Goal: Task Accomplishment & Management: Complete application form

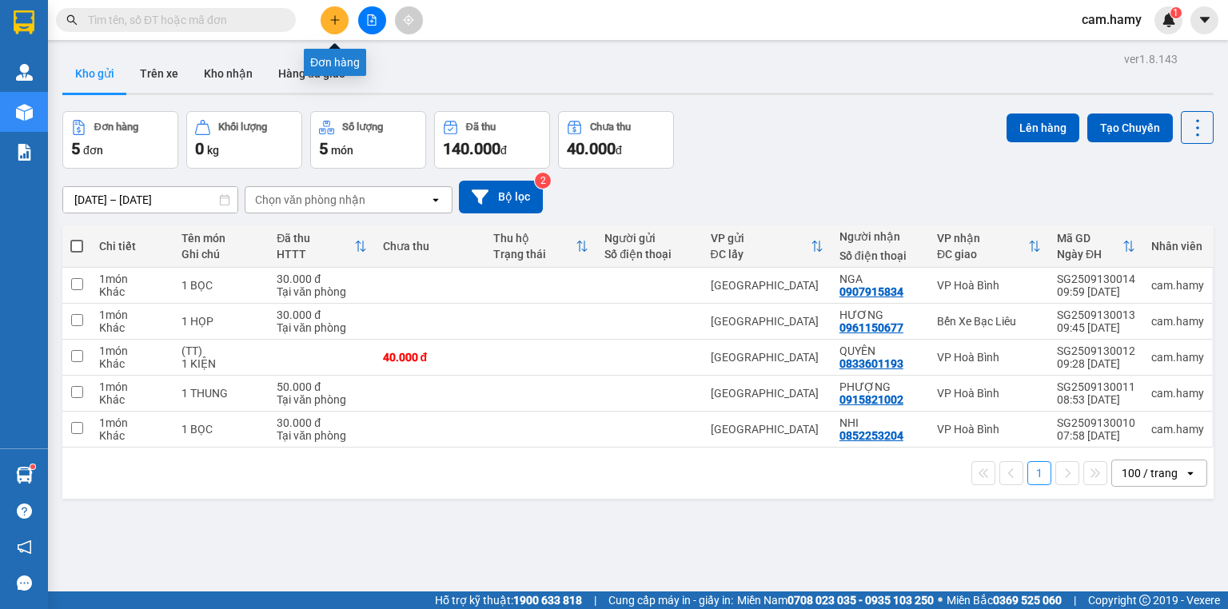
click at [333, 22] on icon "plus" at bounding box center [334, 19] width 11 height 11
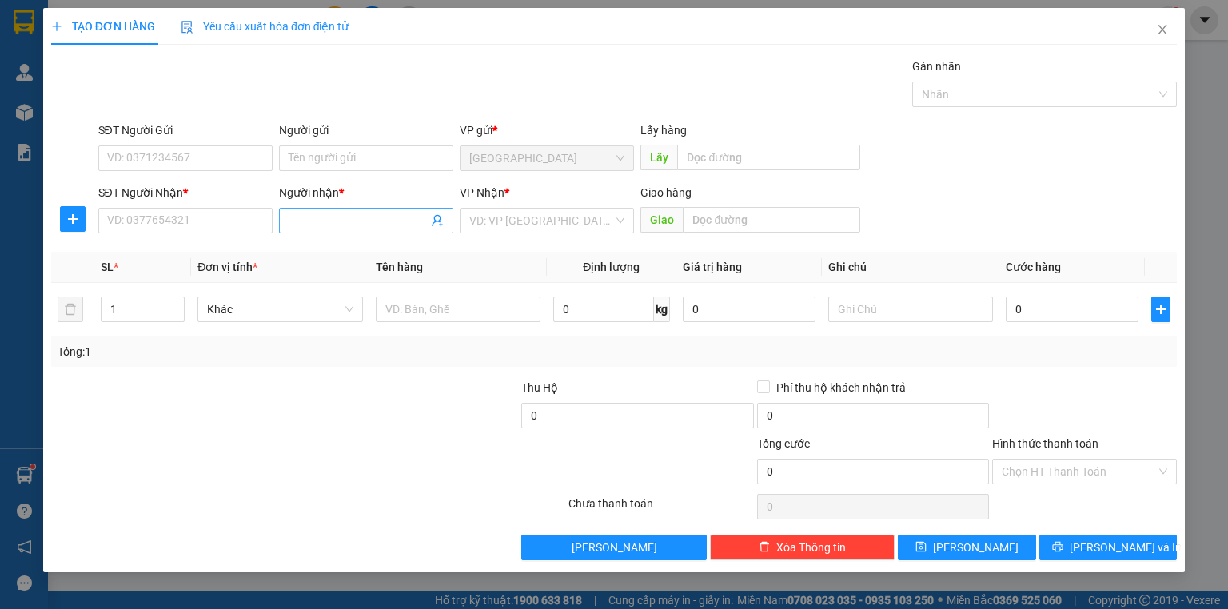
click at [317, 224] on input "Người nhận *" at bounding box center [358, 221] width 139 height 18
click at [246, 226] on input "SĐT Người Nhận *" at bounding box center [185, 221] width 174 height 26
click at [207, 223] on input "SĐT Người Nhận *" at bounding box center [185, 221] width 174 height 26
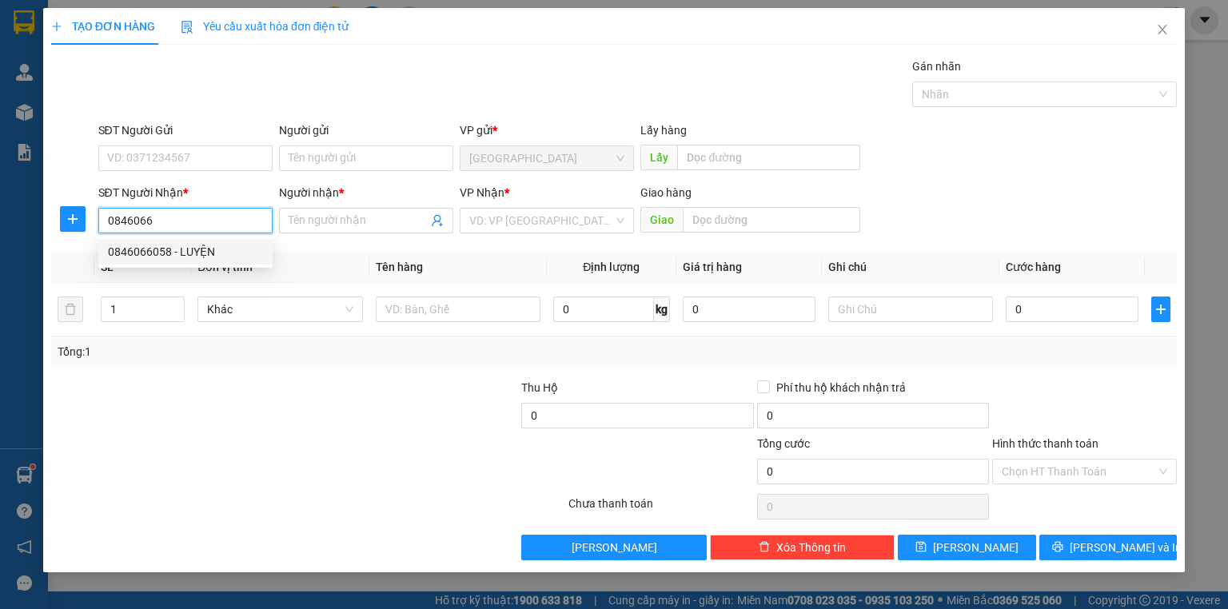
click at [191, 247] on div "0846066058 - LUYỆN" at bounding box center [185, 252] width 155 height 18
type input "0846066058"
type input "LUYỆN"
type input "60.000"
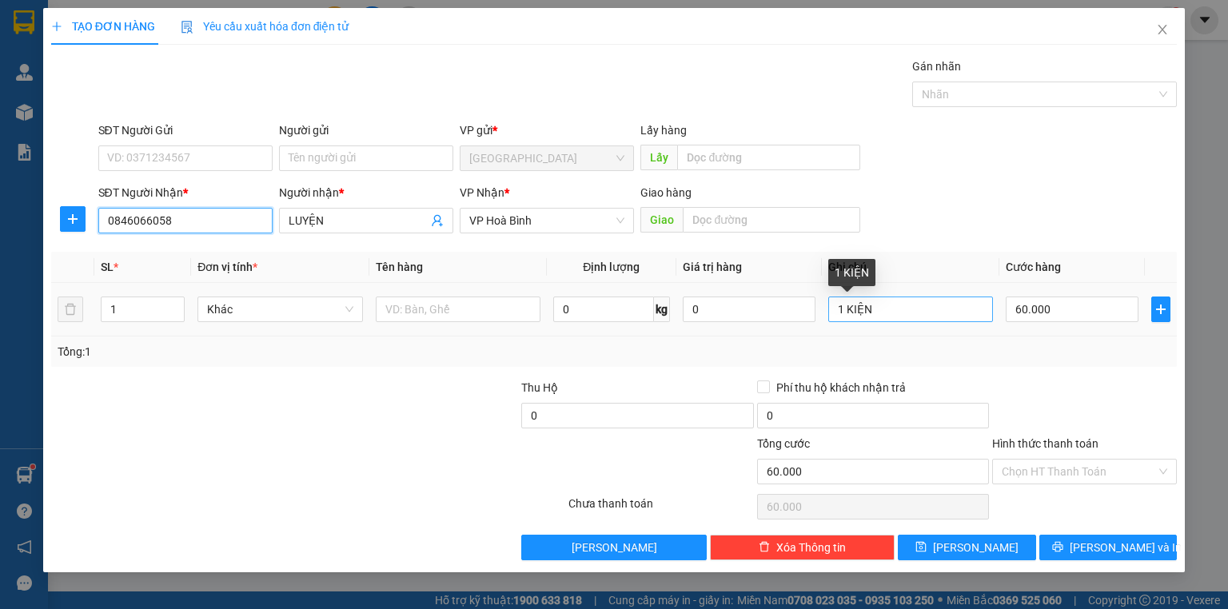
type input "0846066058"
click at [887, 310] on input "1 KIỆN" at bounding box center [910, 310] width 165 height 26
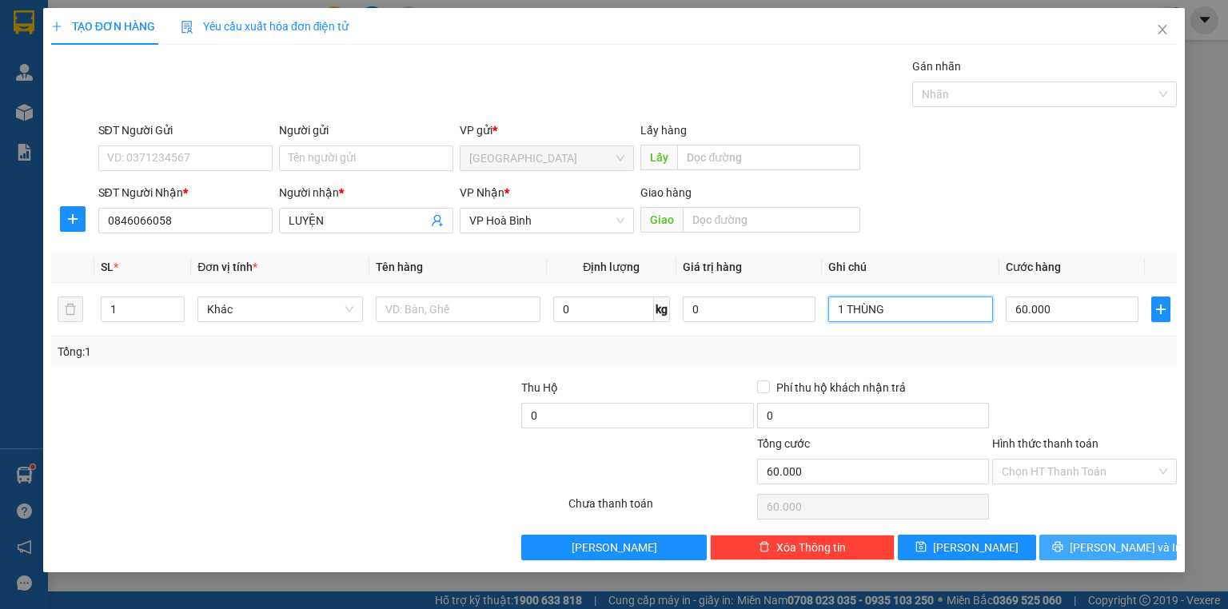
type input "1 THÙNG"
click at [1078, 540] on button "[PERSON_NAME] và In" at bounding box center [1108, 548] width 138 height 26
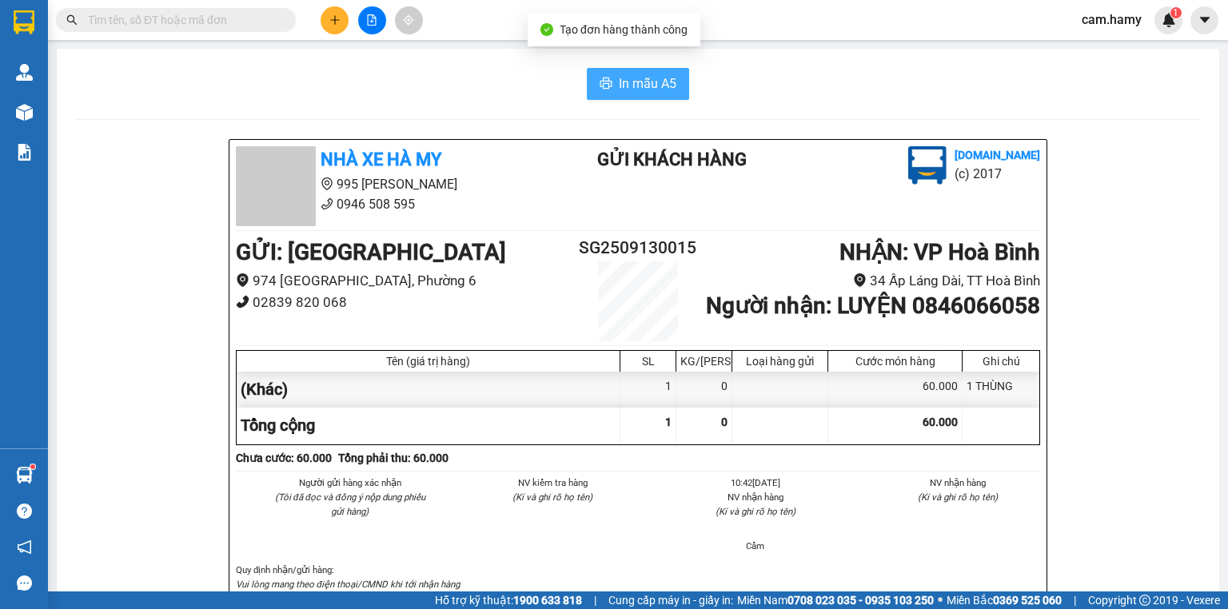
click at [640, 76] on span "In mẫu A5" at bounding box center [648, 84] width 58 height 20
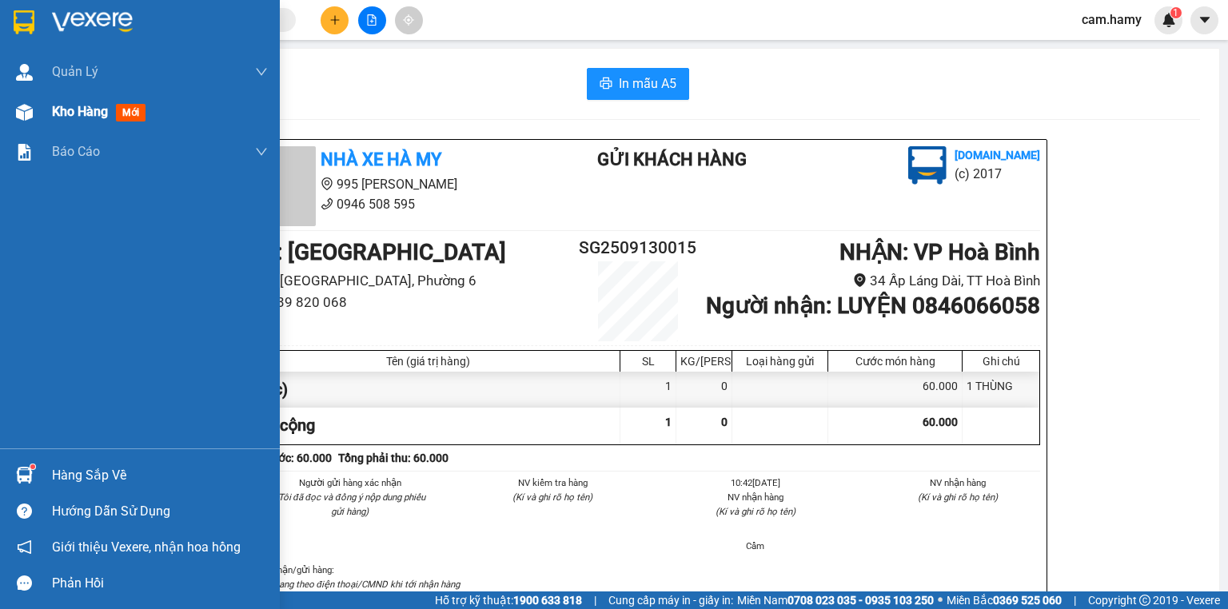
click at [58, 106] on span "Kho hàng" at bounding box center [80, 111] width 56 height 15
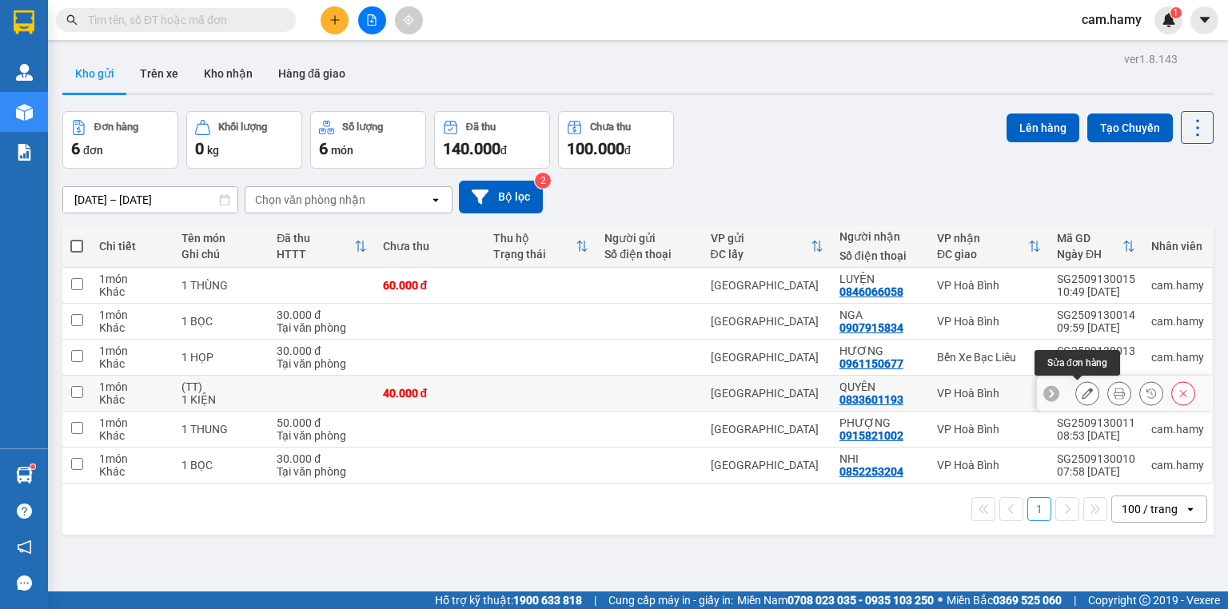
click at [1076, 393] on button at bounding box center [1087, 394] width 22 height 28
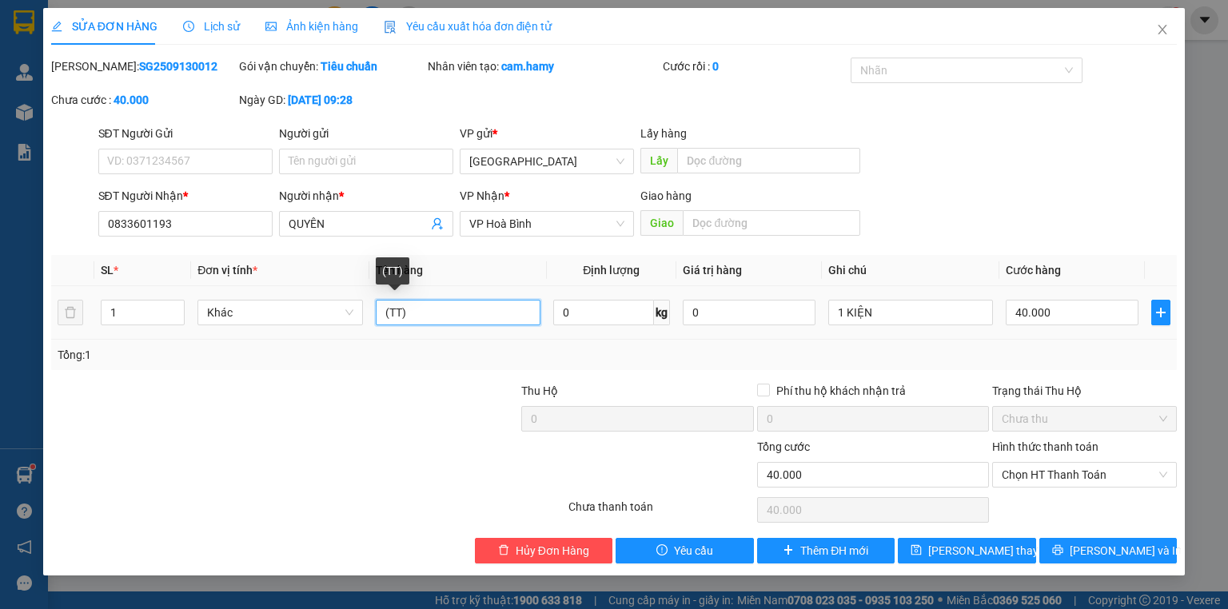
click at [432, 317] on input "(TT)" at bounding box center [458, 313] width 165 height 26
type input "("
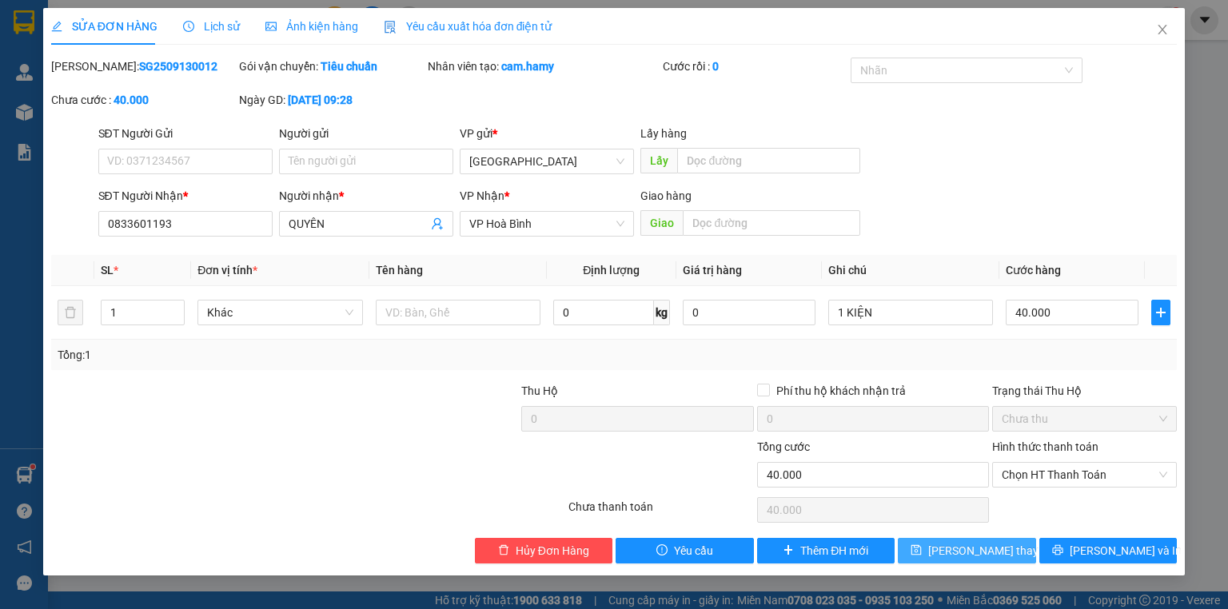
click at [979, 557] on span "[PERSON_NAME] thay đổi" at bounding box center [992, 551] width 128 height 18
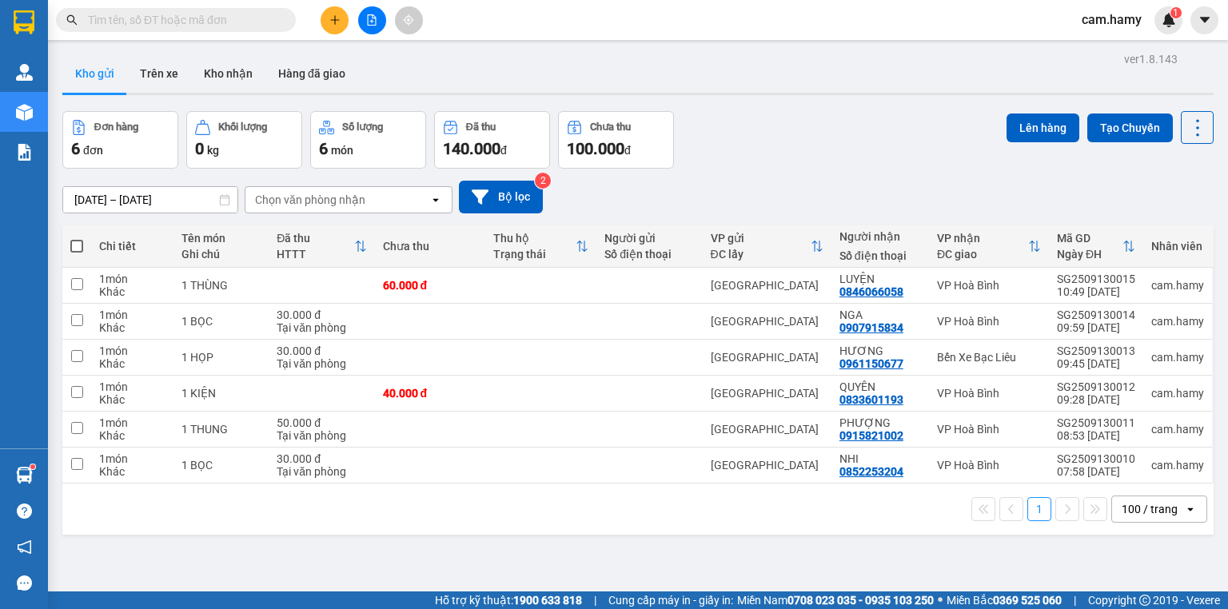
click at [333, 17] on icon "plus" at bounding box center [334, 19] width 11 height 11
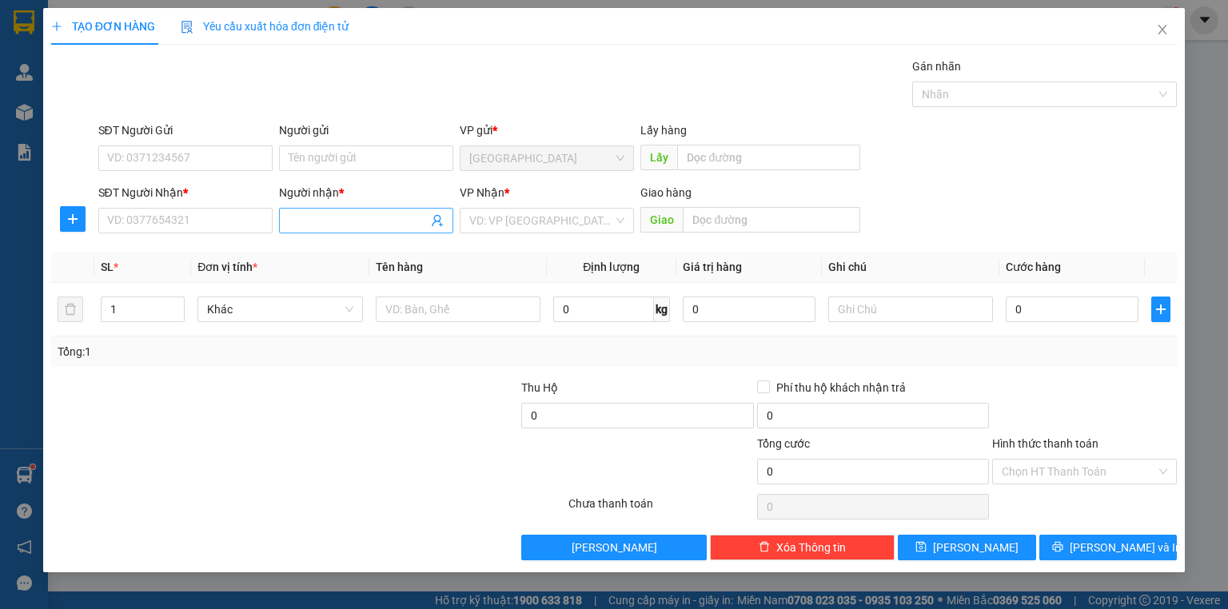
click at [313, 219] on input "Người nhận *" at bounding box center [358, 221] width 139 height 18
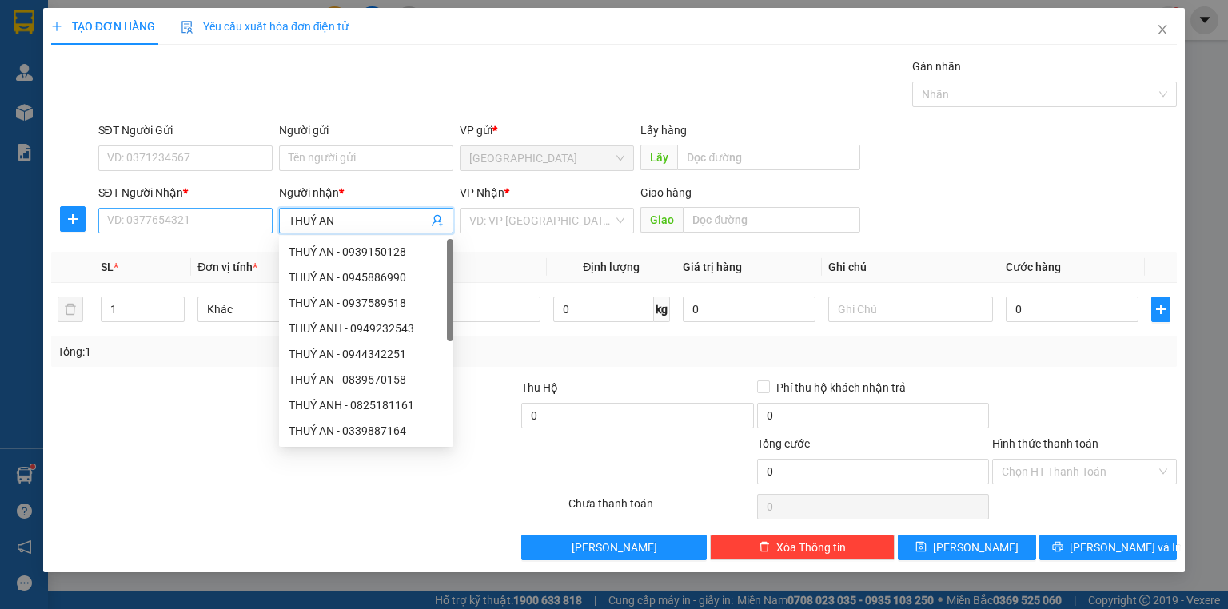
type input "THUÝ AN"
click at [217, 224] on input "SĐT Người Nhận *" at bounding box center [185, 221] width 174 height 26
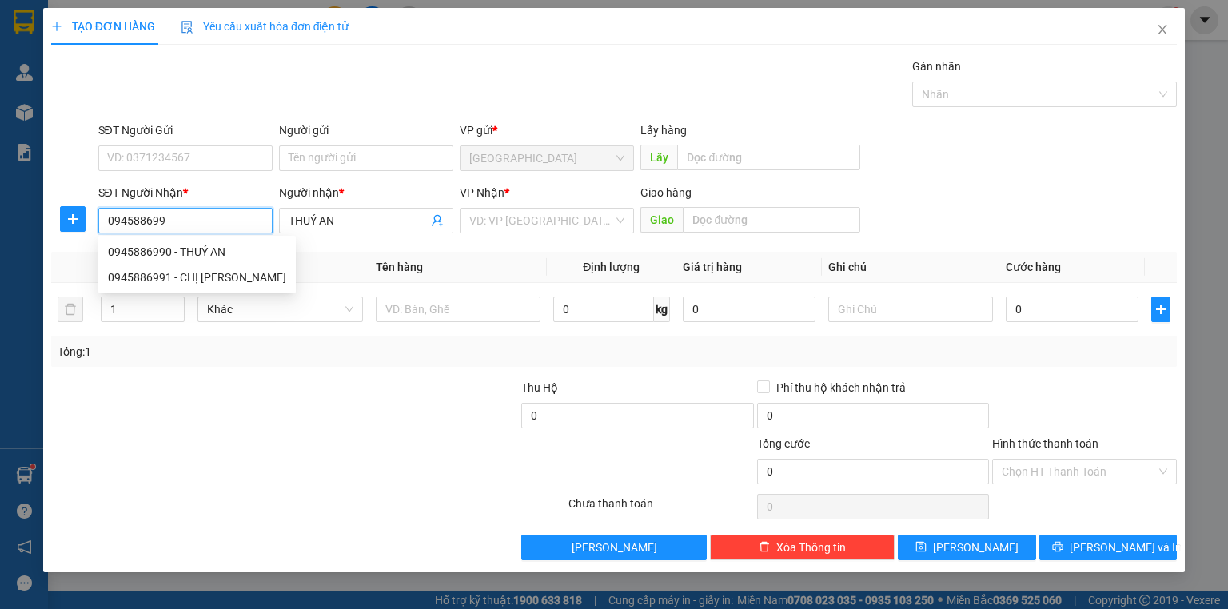
type input "0945886990"
click at [217, 253] on div "0945886990 - THUÝ AN" at bounding box center [185, 252] width 155 height 18
type input "THUÝ AN"
type input "90.000"
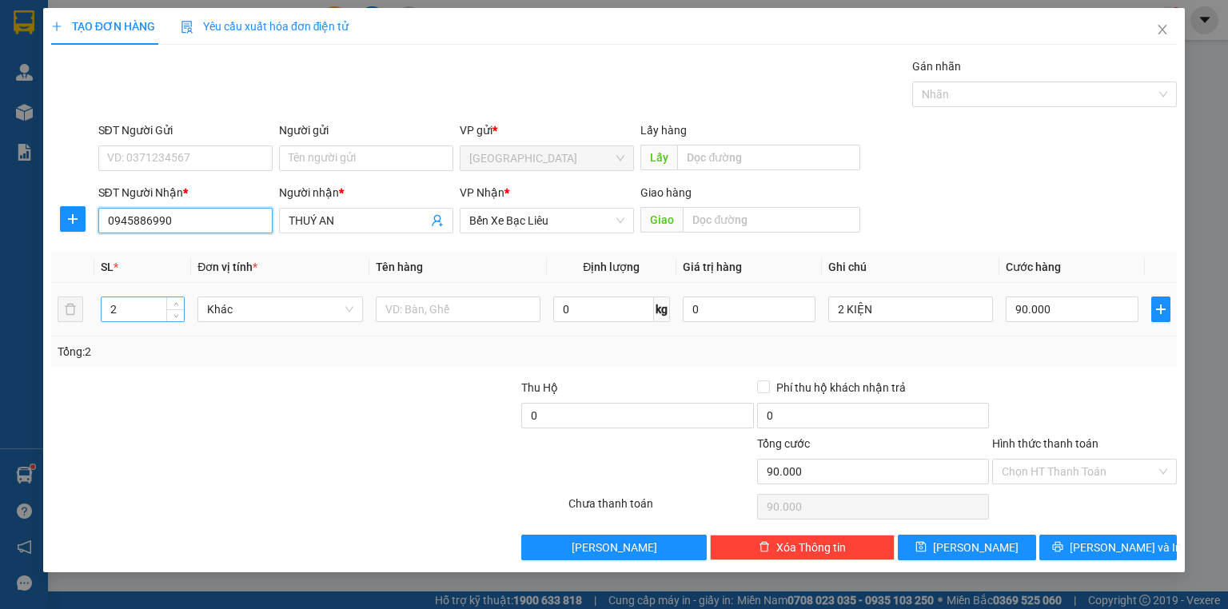
type input "0945886990"
click at [127, 317] on input "2" at bounding box center [143, 309] width 82 height 24
type input "1"
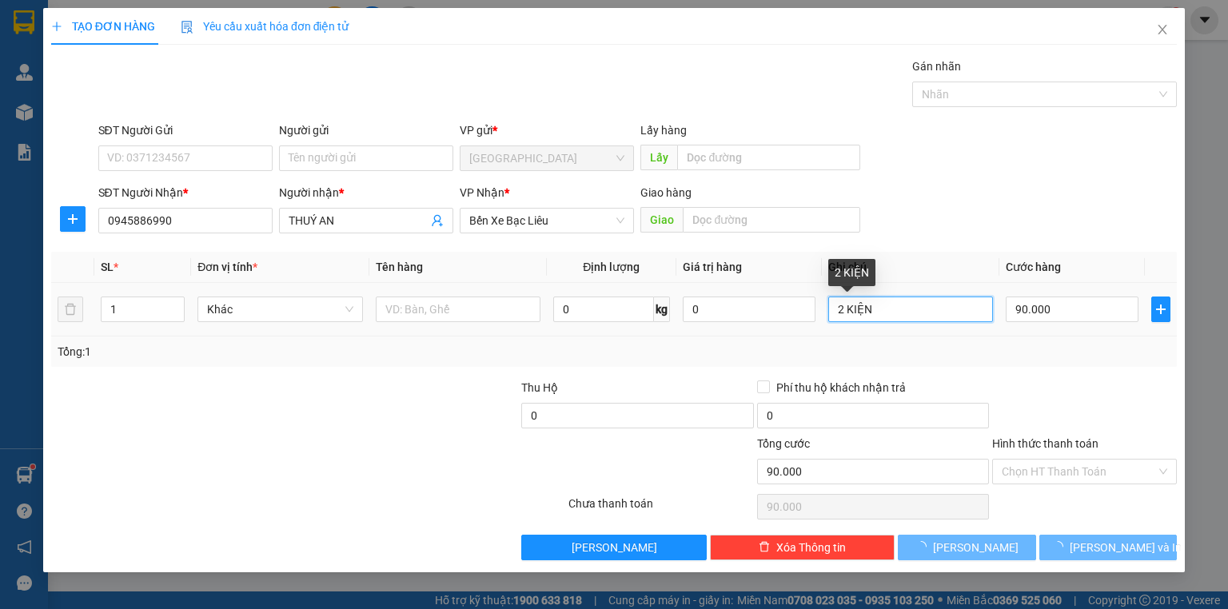
click at [881, 313] on input "2 KIỆN" at bounding box center [910, 310] width 165 height 26
type input "0"
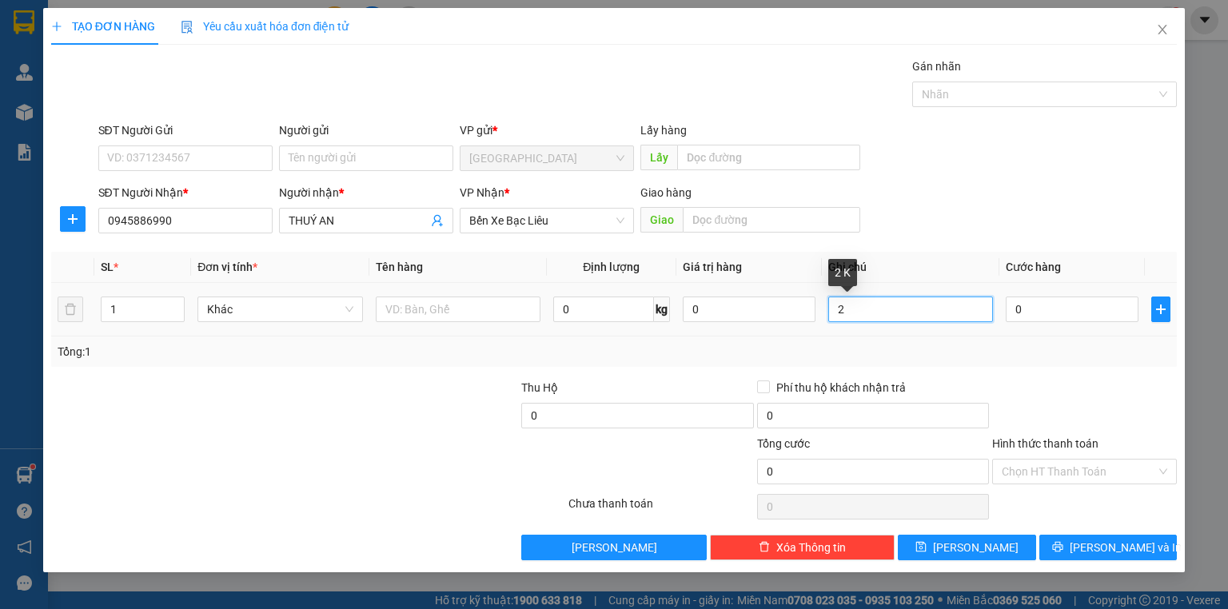
type input "2"
type input "1 GÓI"
click at [1053, 319] on input "0" at bounding box center [1072, 310] width 133 height 26
type input "3"
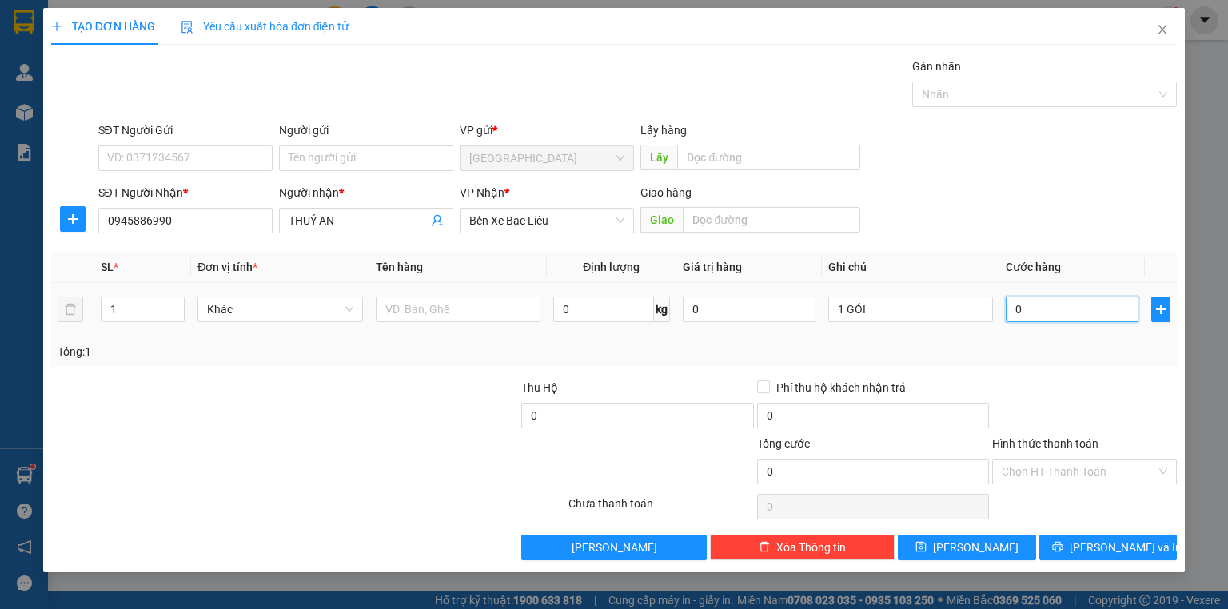
type input "3"
type input "30"
type input "30.000"
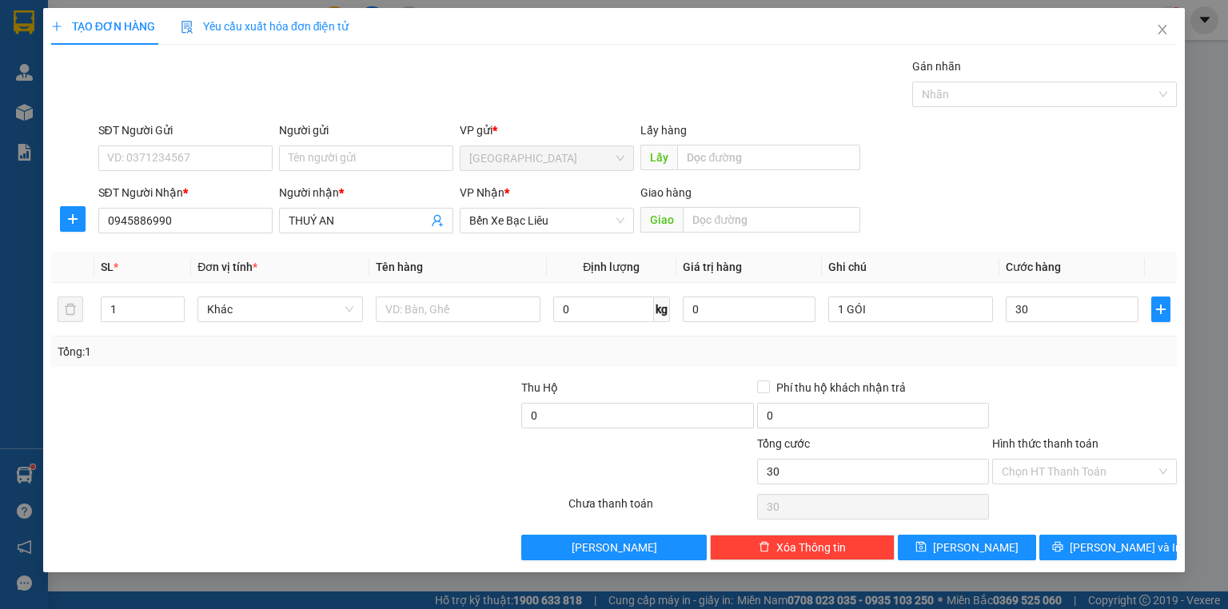
type input "30.000"
click at [1054, 358] on div "Tổng: 1" at bounding box center [614, 352] width 1113 height 18
click at [1062, 446] on label "Hình thức thanh toán" at bounding box center [1045, 443] width 106 height 13
click at [1062, 460] on input "Hình thức thanh toán" at bounding box center [1079, 472] width 154 height 24
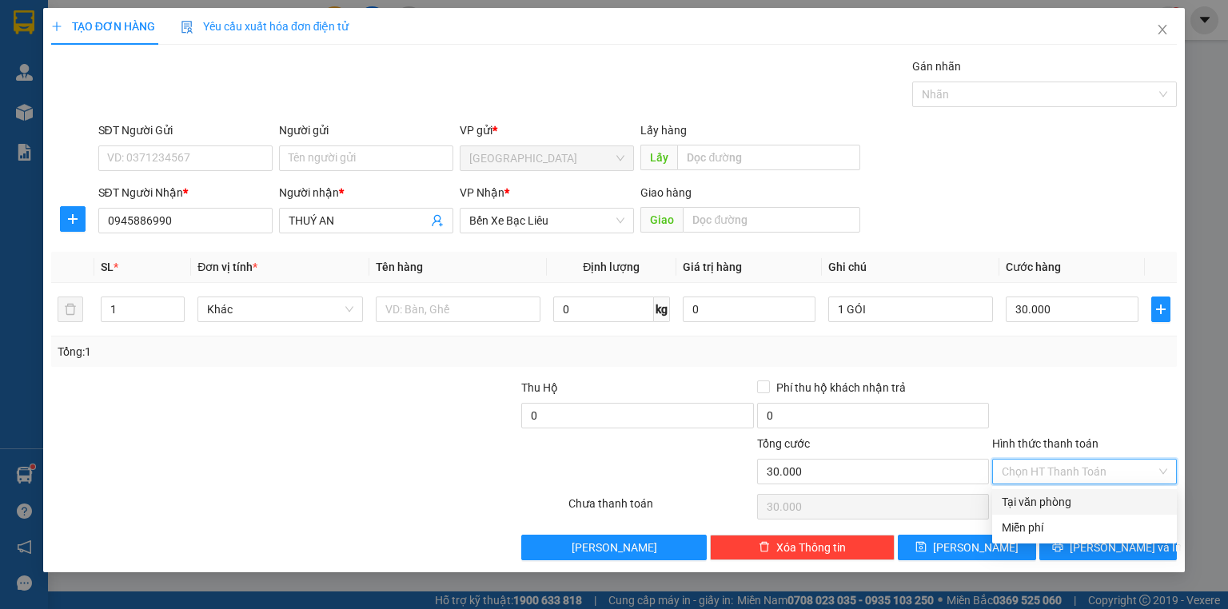
click at [1065, 499] on div "Tại văn phòng" at bounding box center [1084, 502] width 165 height 18
type input "0"
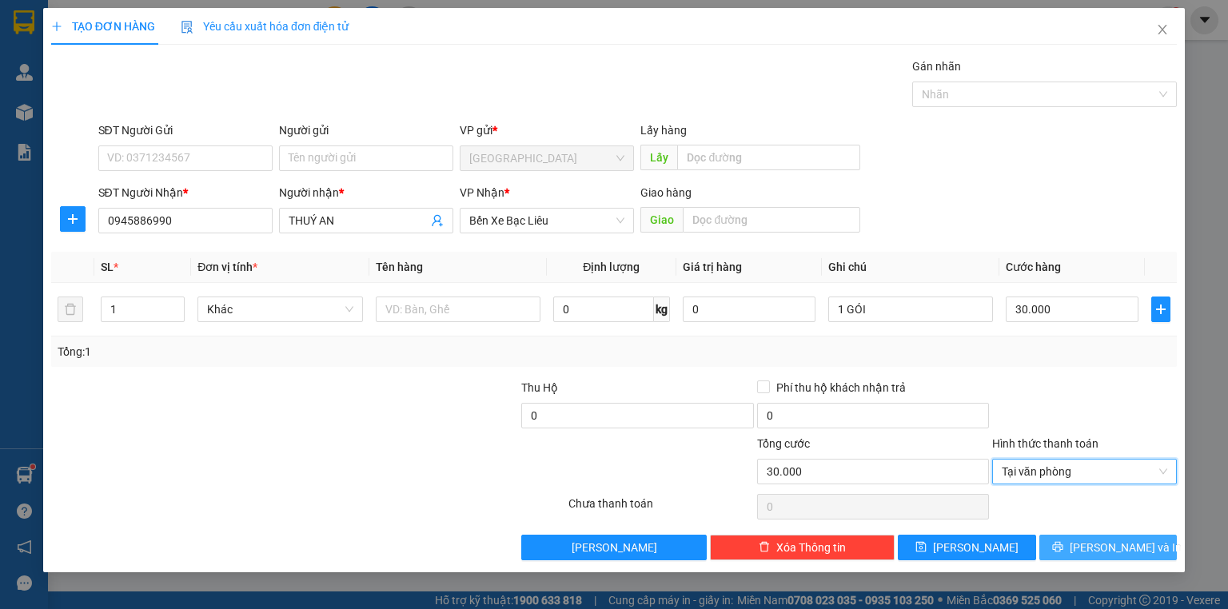
click at [1075, 541] on button "[PERSON_NAME] và In" at bounding box center [1108, 548] width 138 height 26
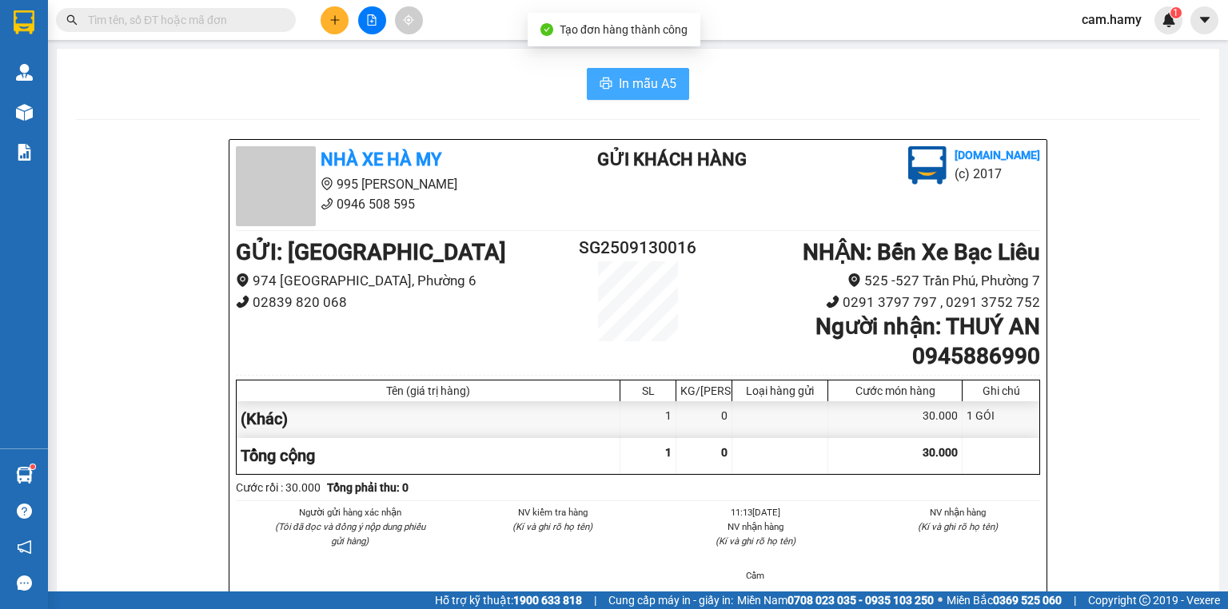
click at [632, 80] on span "In mẫu A5" at bounding box center [648, 84] width 58 height 20
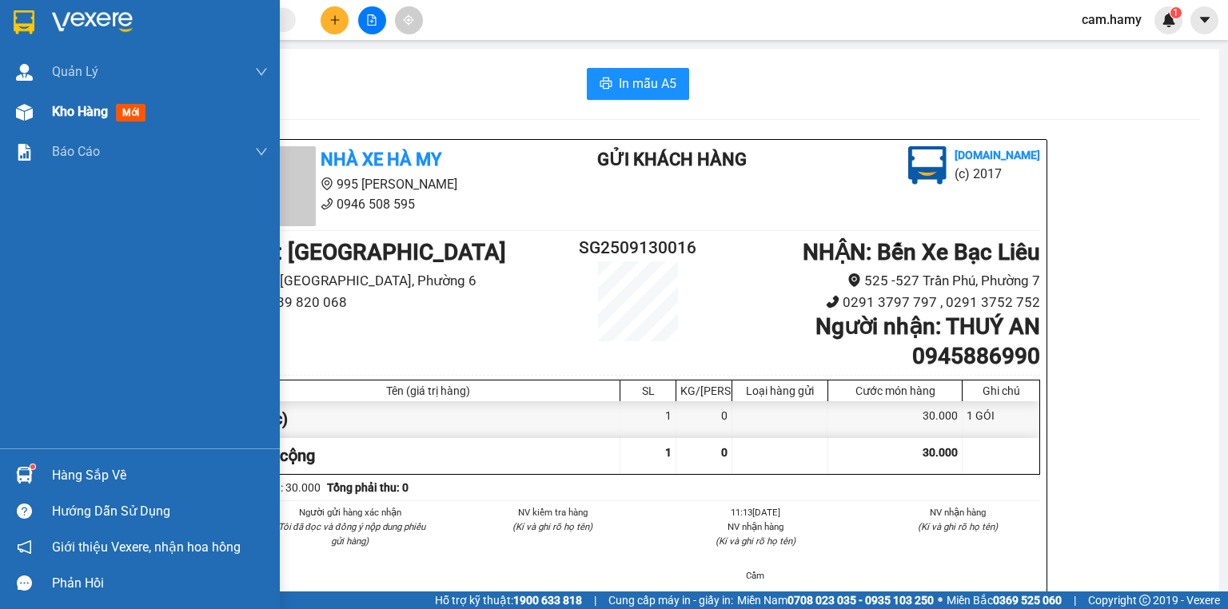
click at [68, 110] on span "Kho hàng" at bounding box center [80, 111] width 56 height 15
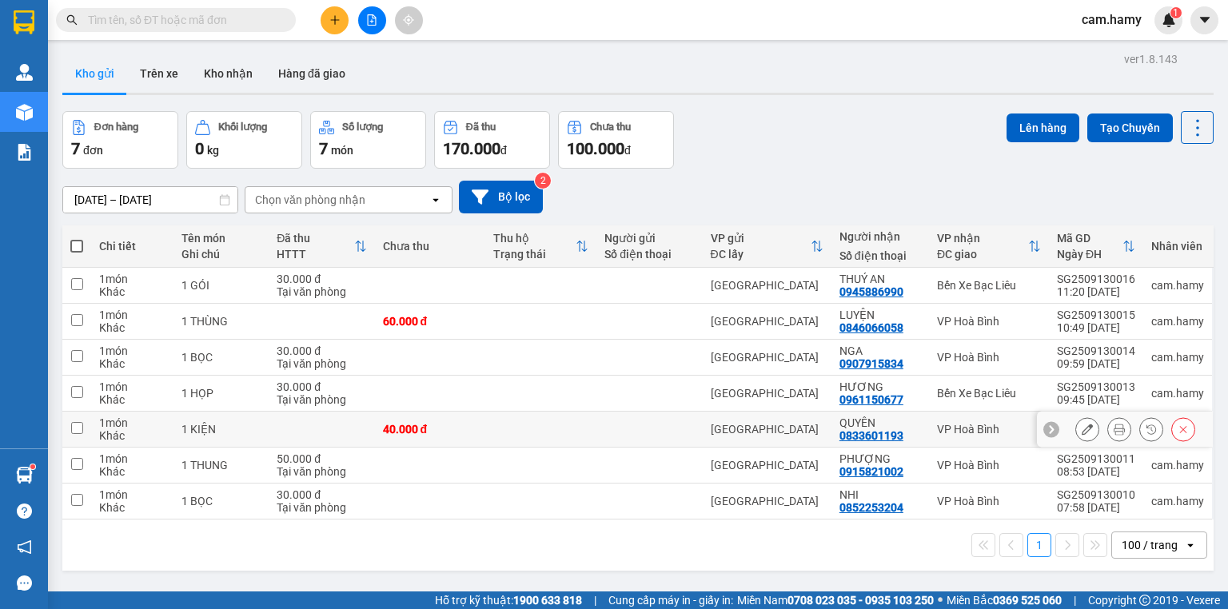
click at [514, 436] on td at bounding box center [540, 430] width 111 height 36
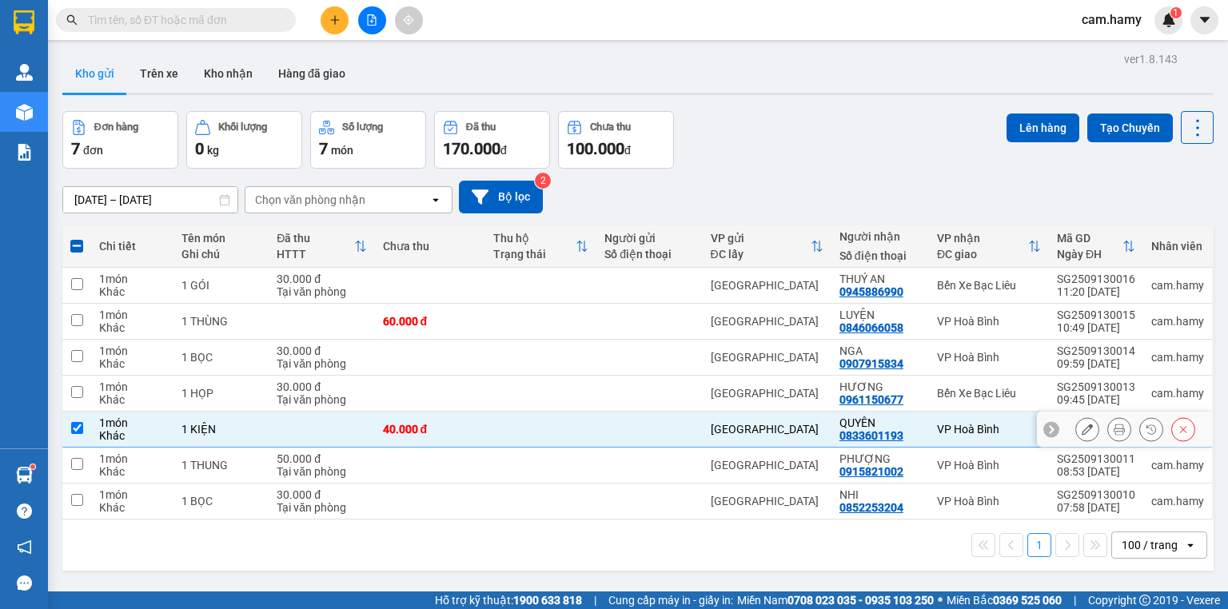
click at [514, 436] on td at bounding box center [540, 430] width 111 height 36
checkbox input "false"
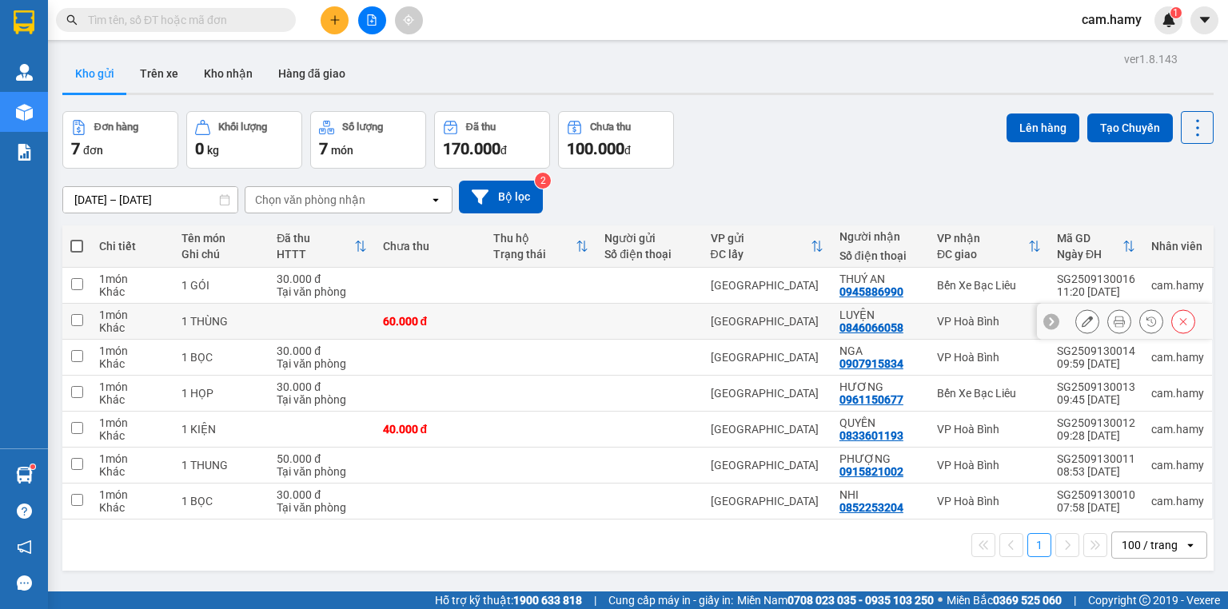
scroll to position [64, 0]
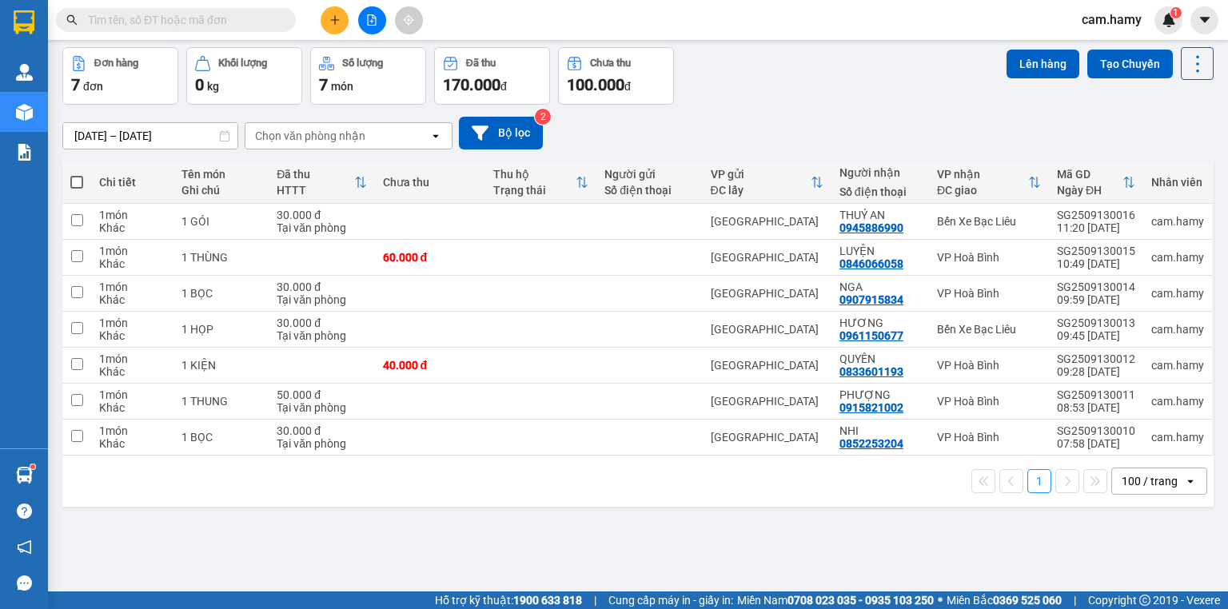
click at [77, 179] on span at bounding box center [76, 182] width 13 height 13
click at [77, 174] on input "checkbox" at bounding box center [77, 174] width 0 height 0
checkbox input "true"
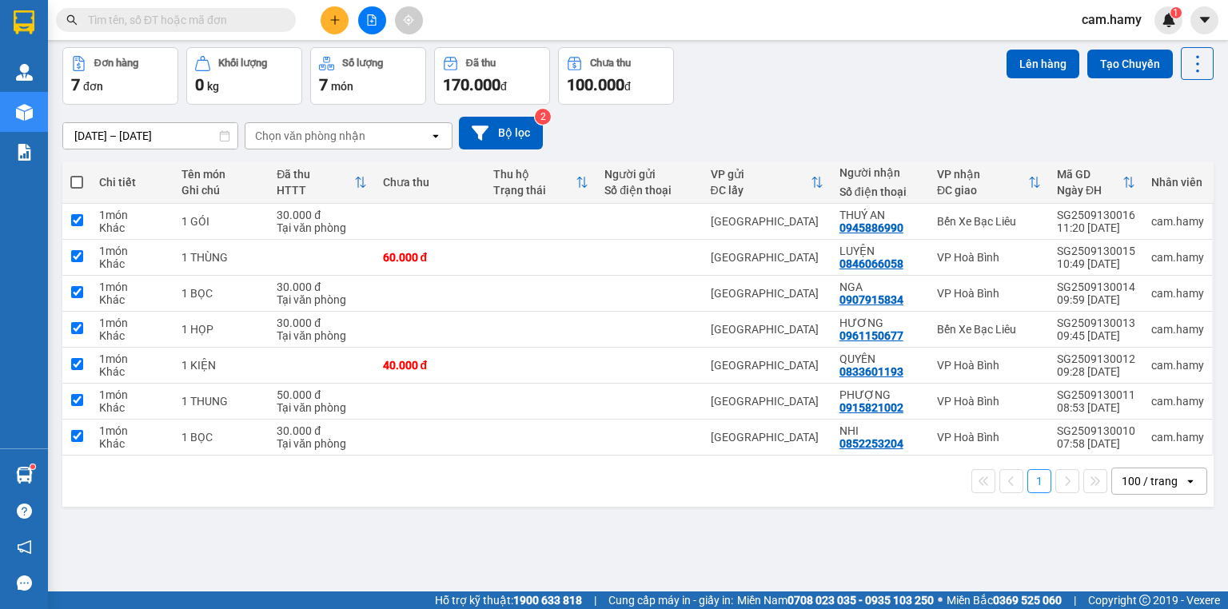
checkbox input "true"
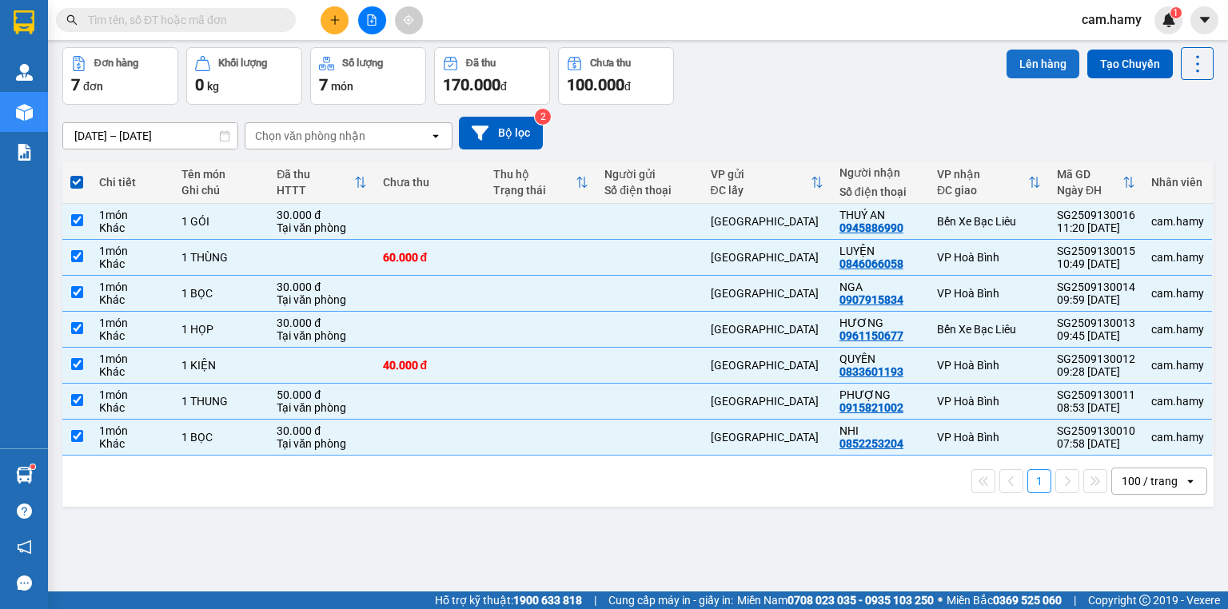
click at [1020, 67] on button "Lên hàng" at bounding box center [1042, 64] width 73 height 29
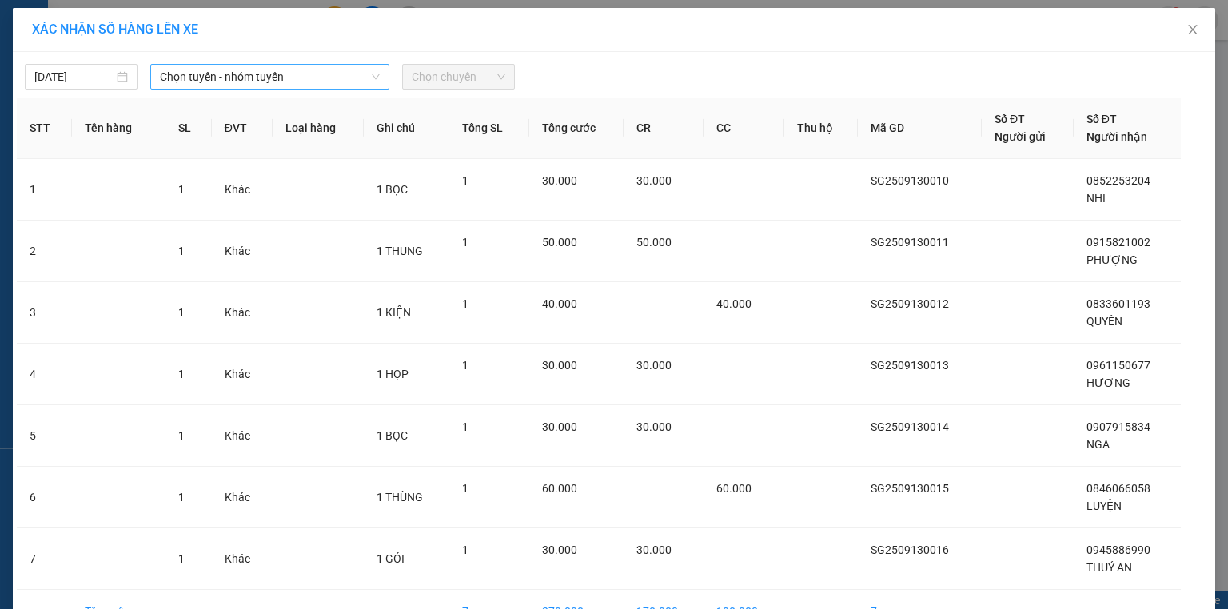
click at [195, 80] on span "Chọn tuyến - nhóm tuyến" at bounding box center [270, 77] width 220 height 24
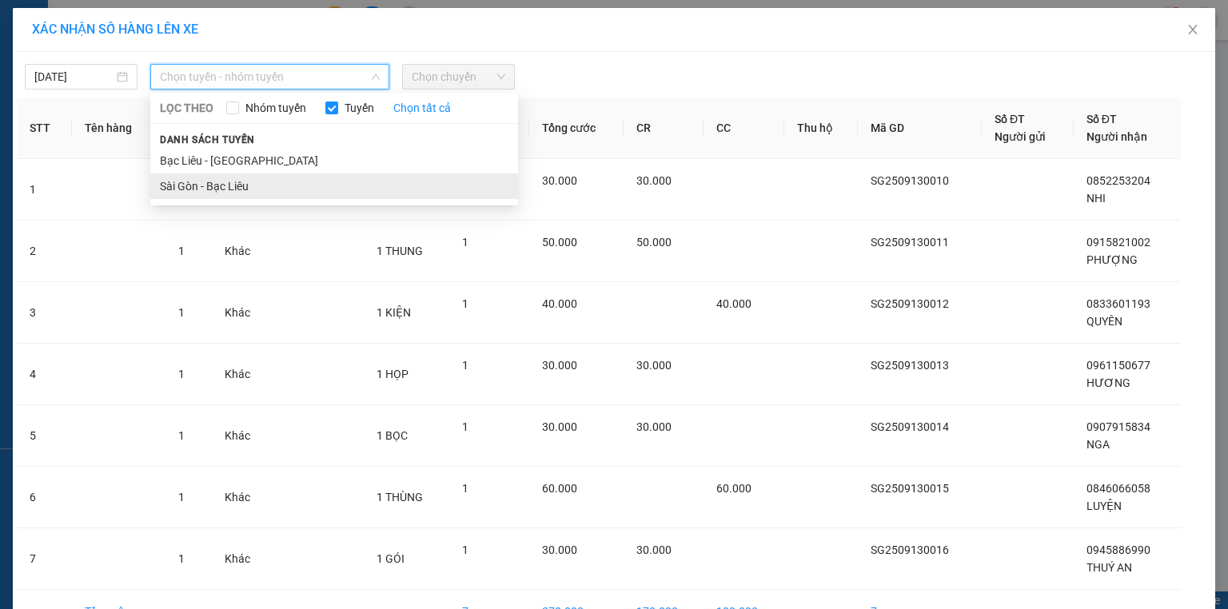
click at [224, 183] on li "Sài Gòn - Bạc Liêu" at bounding box center [334, 186] width 368 height 26
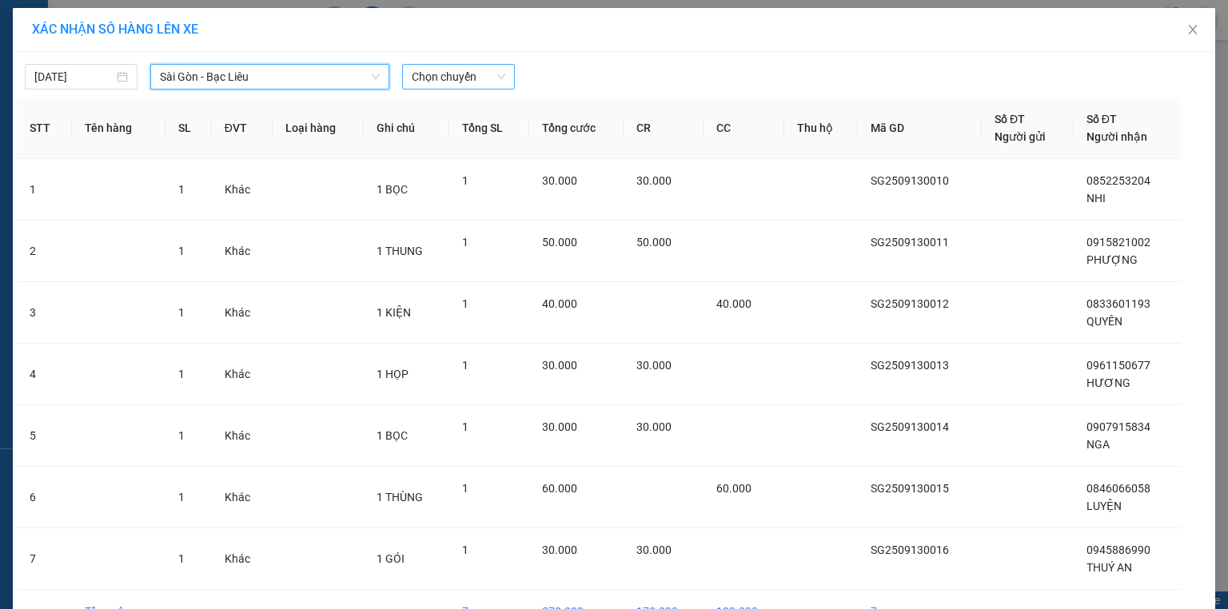
click at [456, 74] on span "Chọn chuyến" at bounding box center [459, 77] width 94 height 24
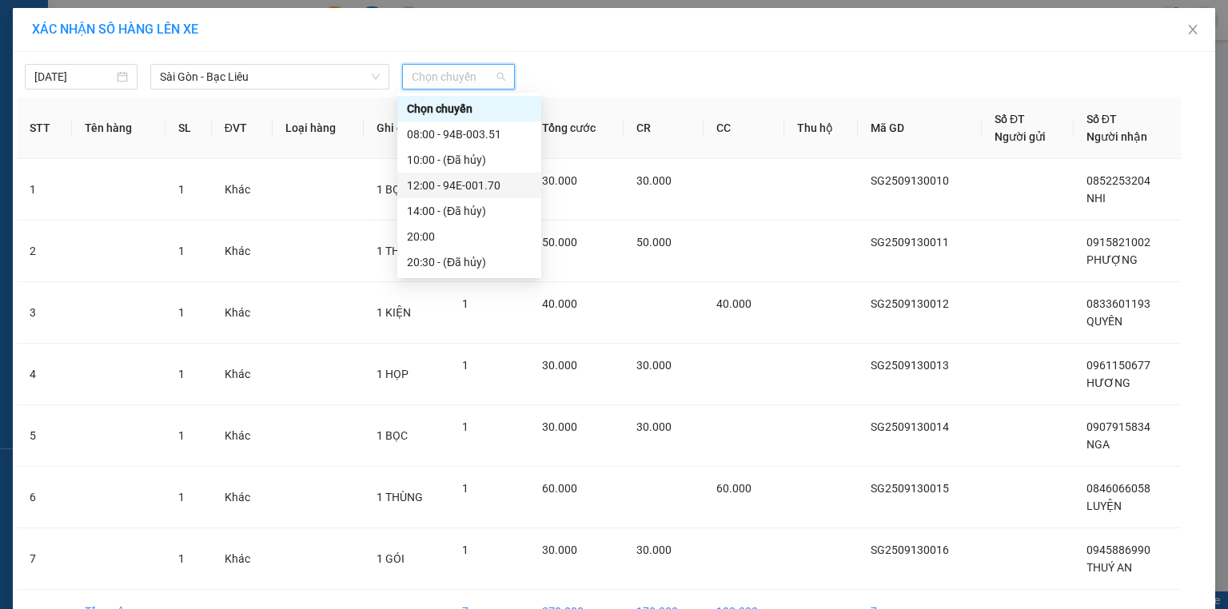
click at [512, 182] on div "12:00 - 94E-001.70" at bounding box center [469, 186] width 125 height 18
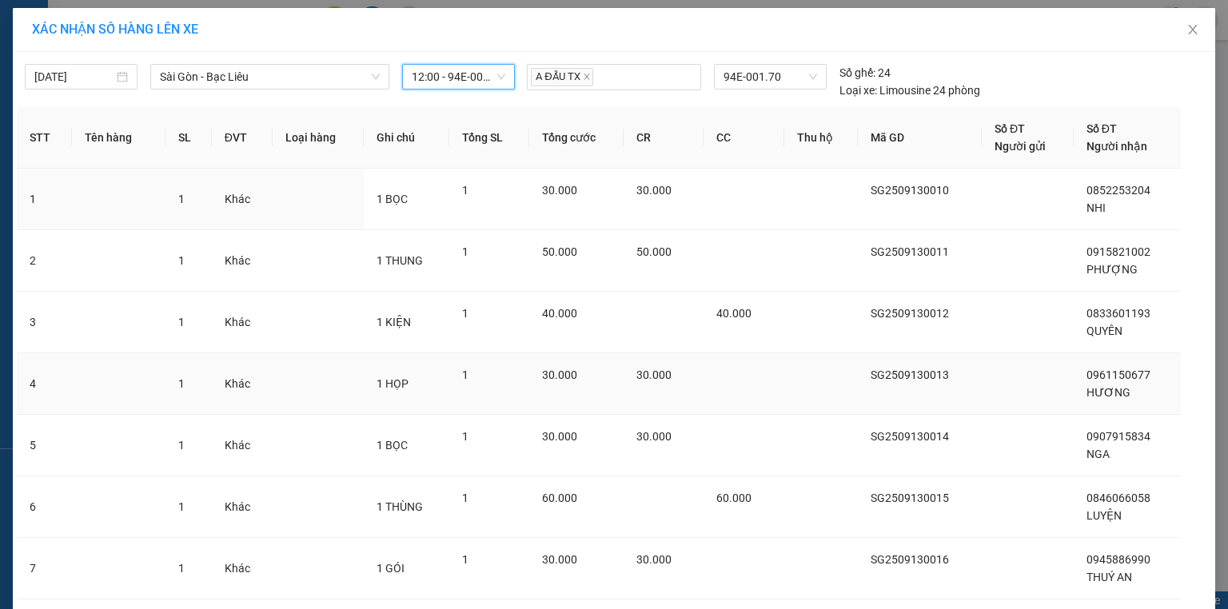
scroll to position [106, 0]
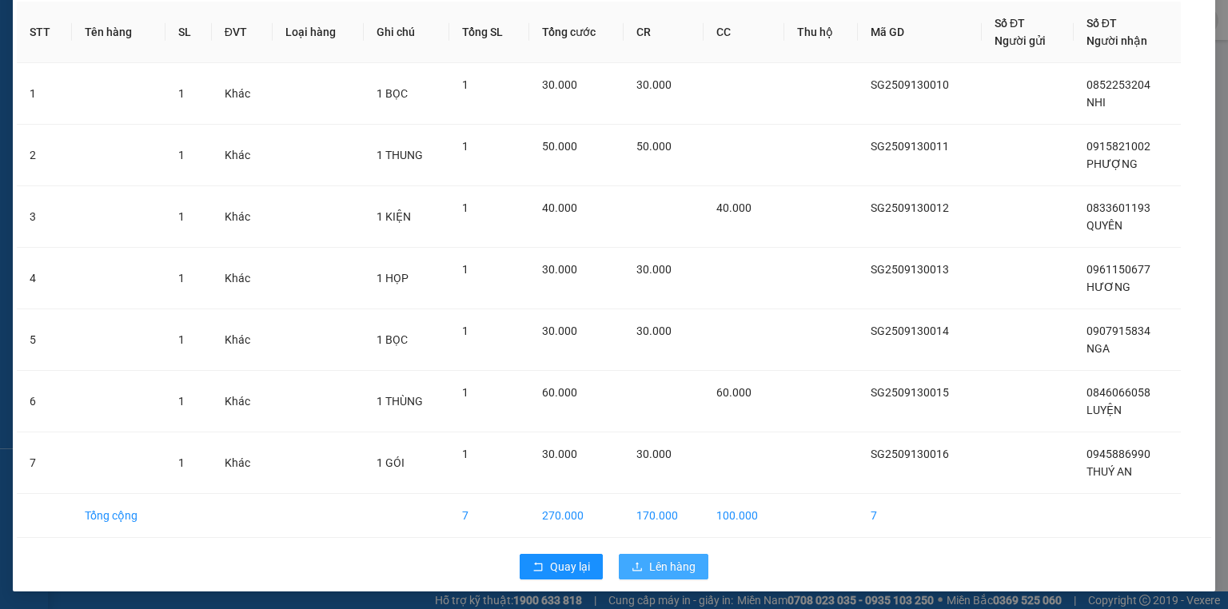
click at [674, 563] on span "Lên hàng" at bounding box center [672, 567] width 46 height 18
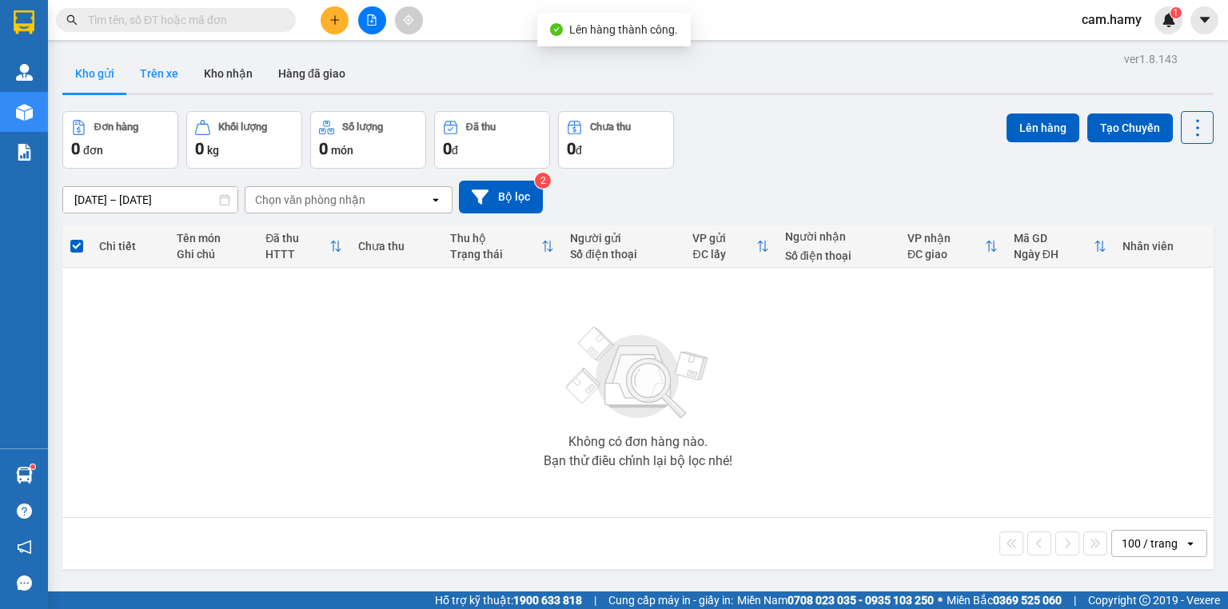
click at [165, 74] on button "Trên xe" at bounding box center [159, 73] width 64 height 38
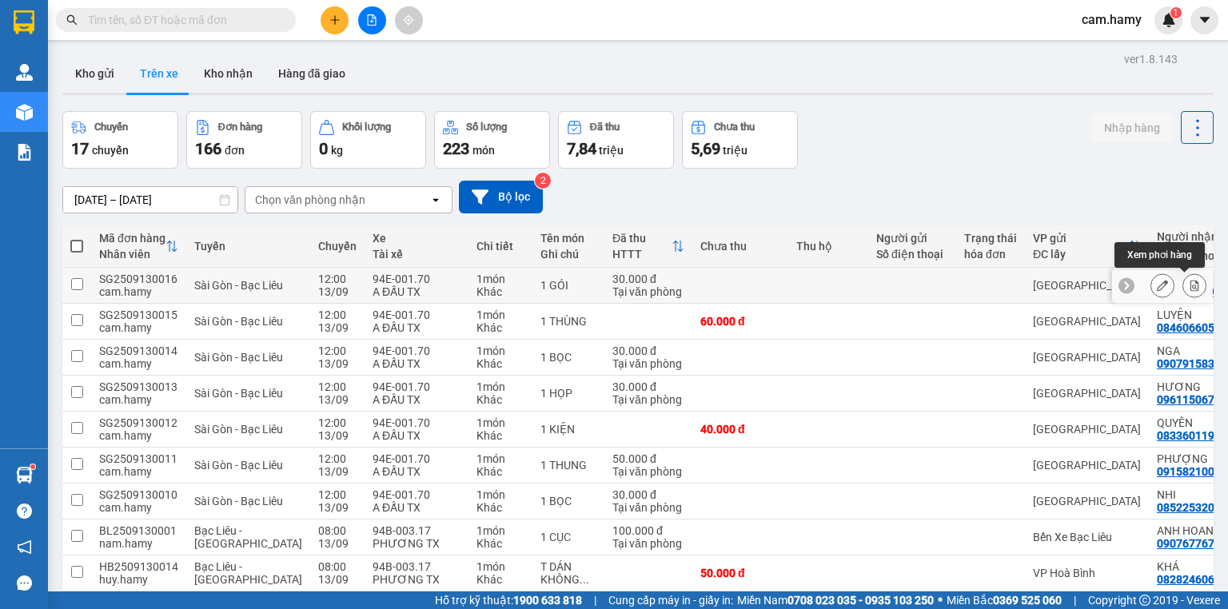
click at [1183, 285] on button at bounding box center [1194, 286] width 22 height 28
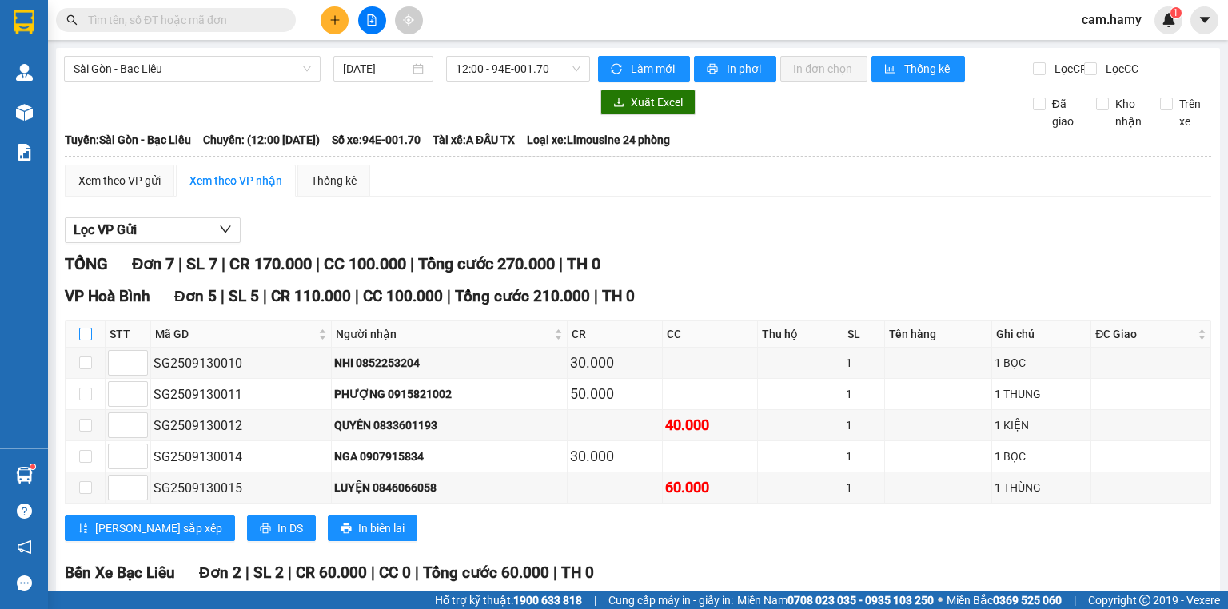
click at [86, 341] on input "checkbox" at bounding box center [85, 334] width 13 height 13
checkbox input "true"
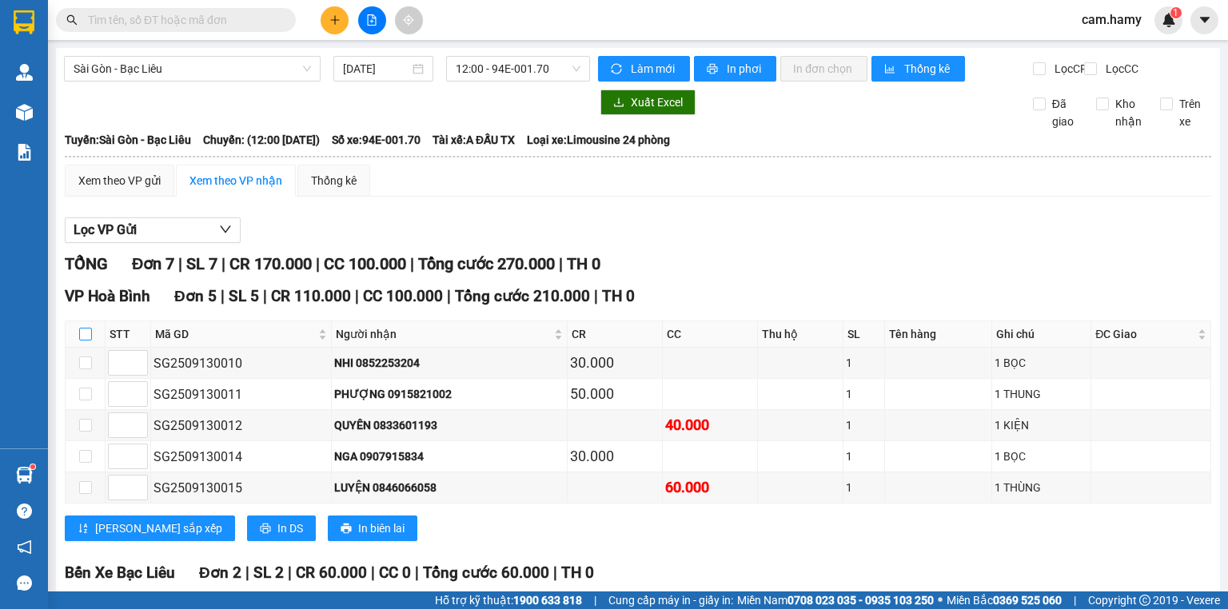
checkbox input "true"
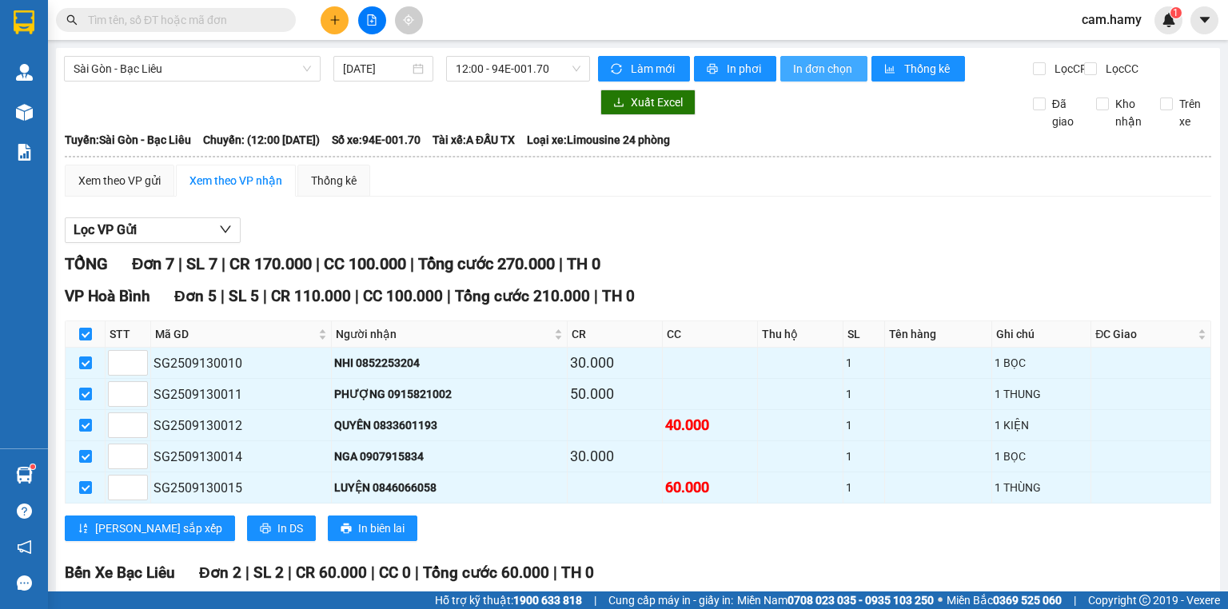
click at [810, 75] on span "In đơn chọn" at bounding box center [824, 69] width 62 height 18
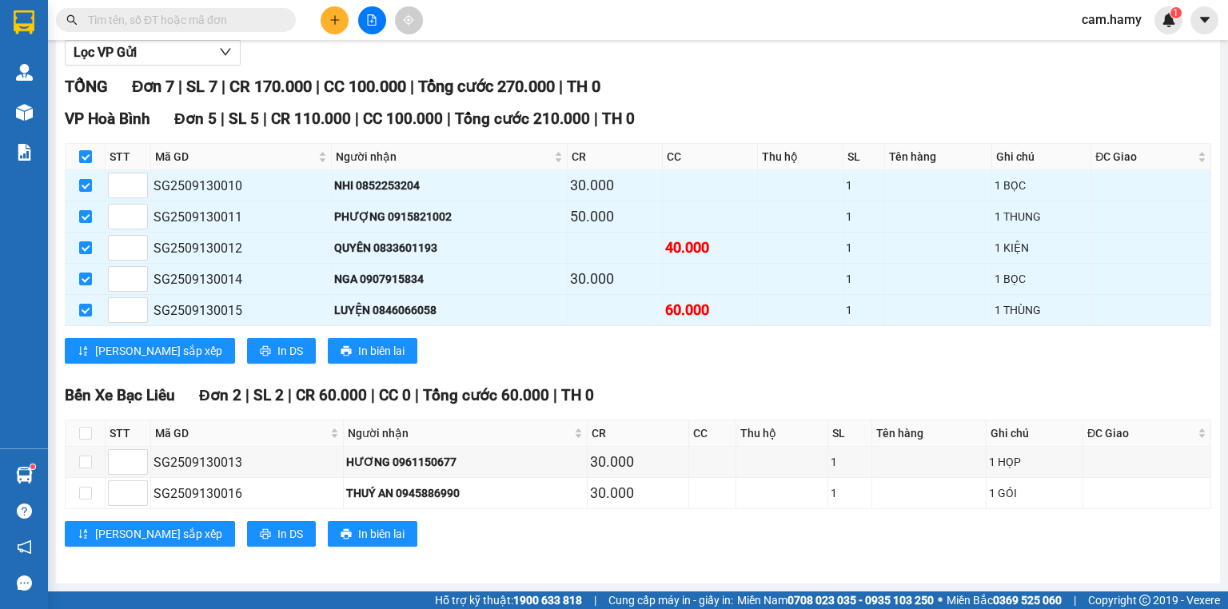
click at [82, 162] on input "checkbox" at bounding box center [85, 156] width 13 height 13
checkbox input "false"
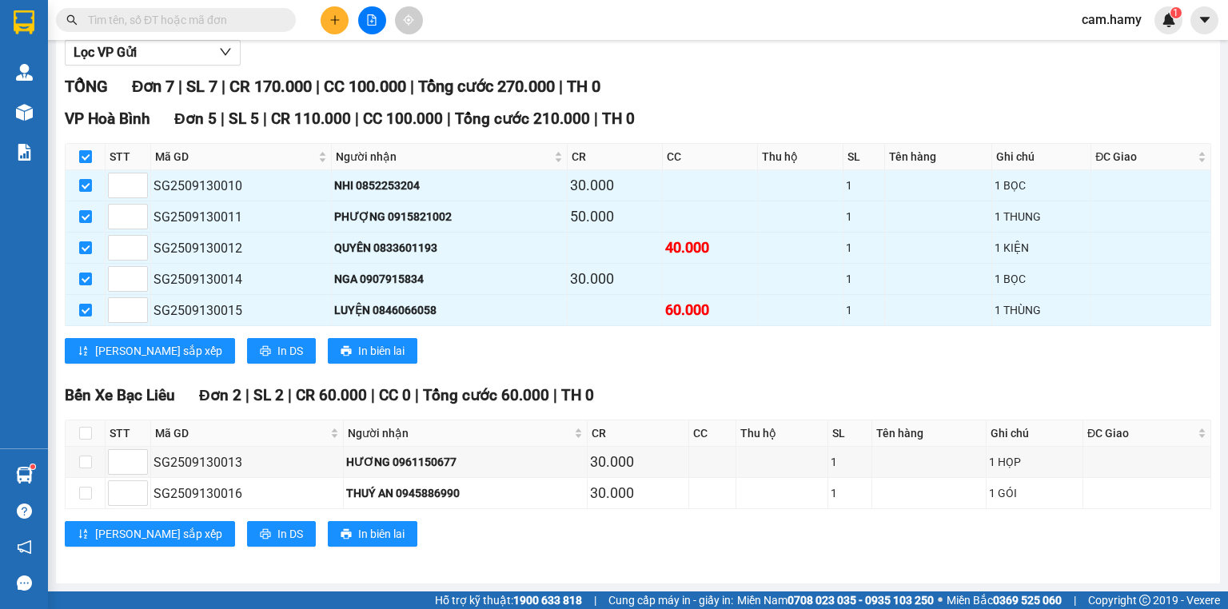
checkbox input "false"
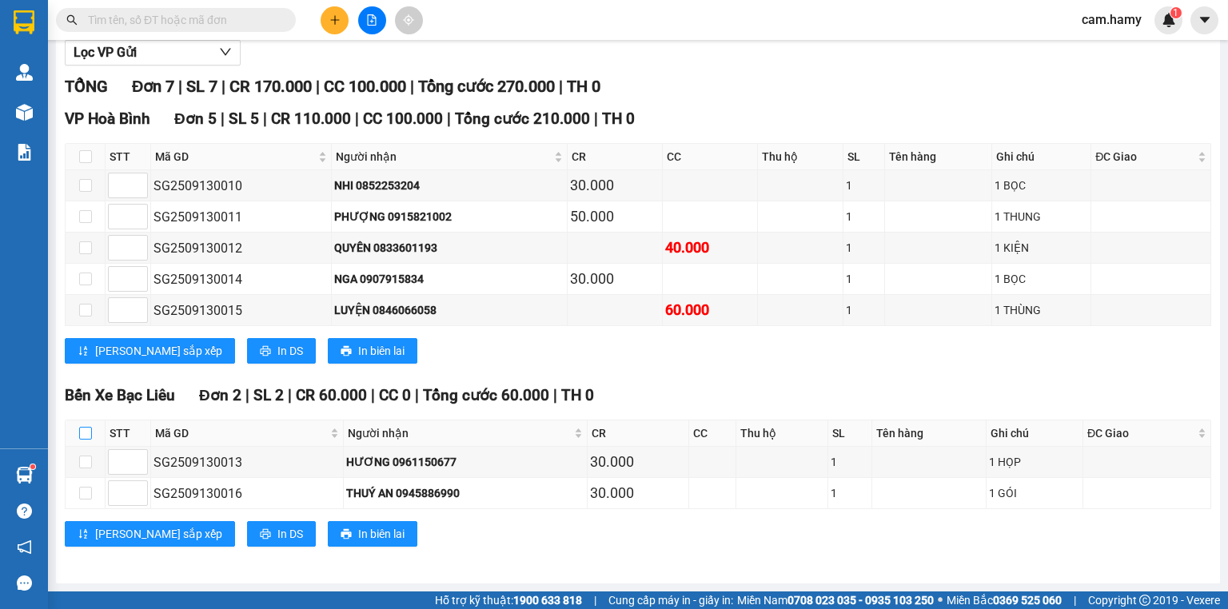
click at [86, 435] on input "checkbox" at bounding box center [85, 433] width 13 height 13
checkbox input "true"
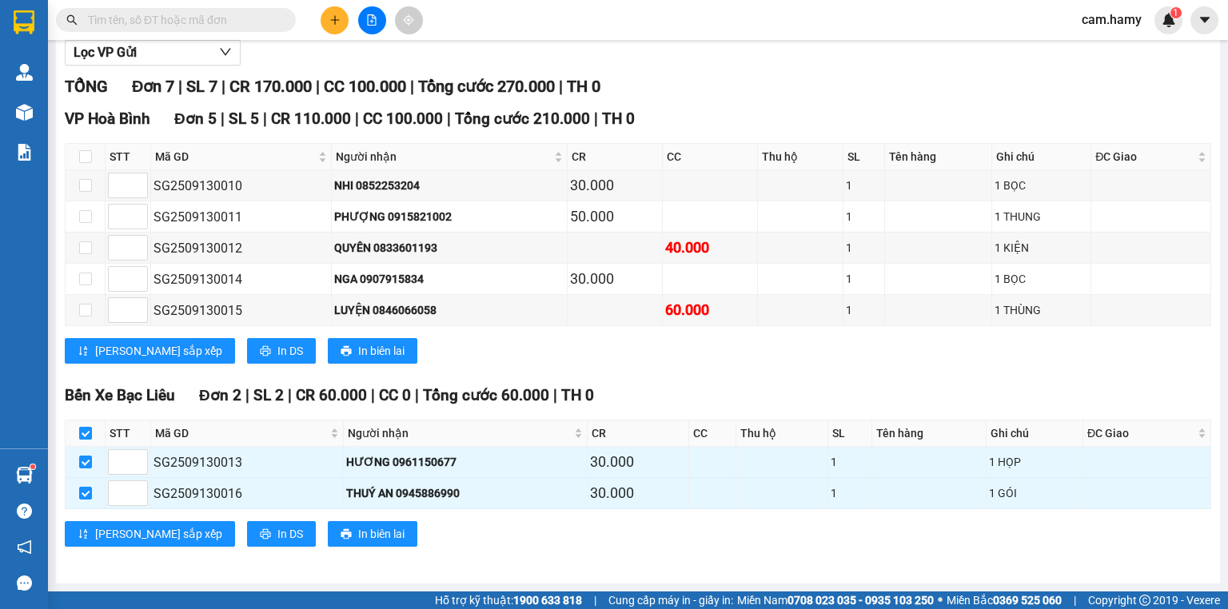
checkbox input "true"
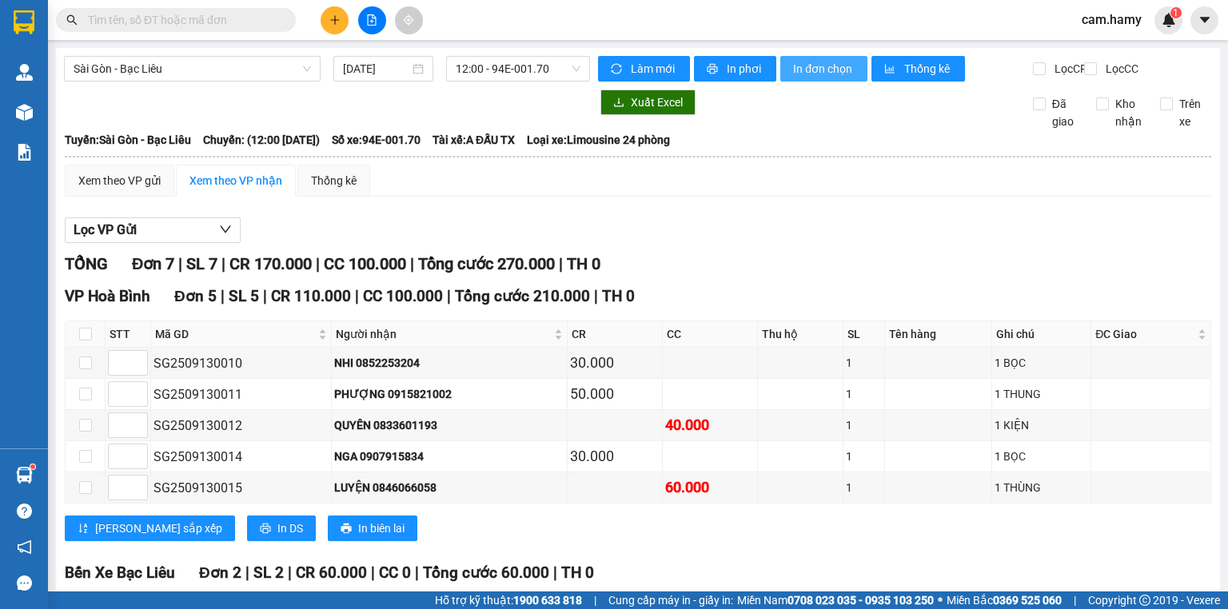
click at [815, 71] on span "In đơn chọn" at bounding box center [824, 69] width 62 height 18
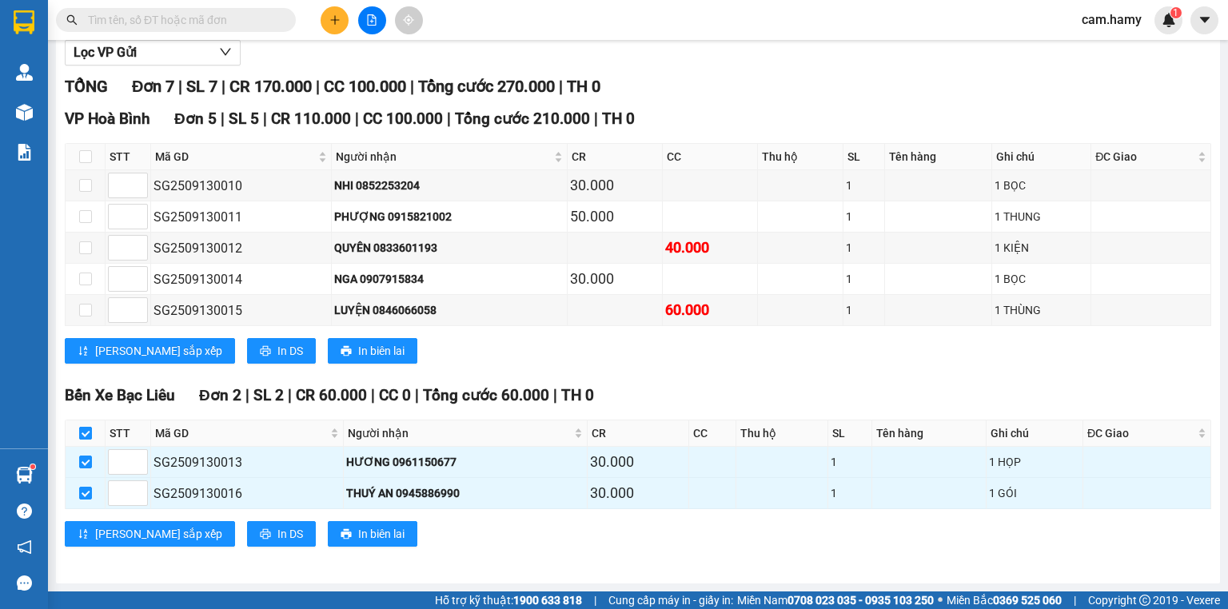
click at [86, 434] on input "checkbox" at bounding box center [85, 433] width 13 height 13
checkbox input "false"
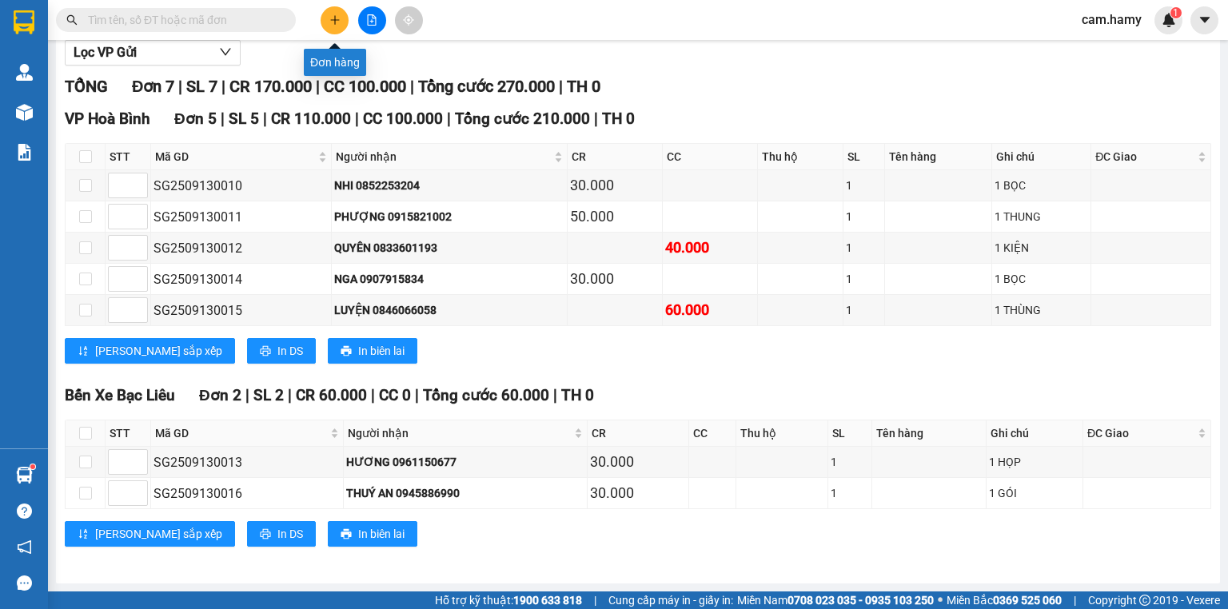
click at [332, 22] on icon "plus" at bounding box center [334, 19] width 11 height 11
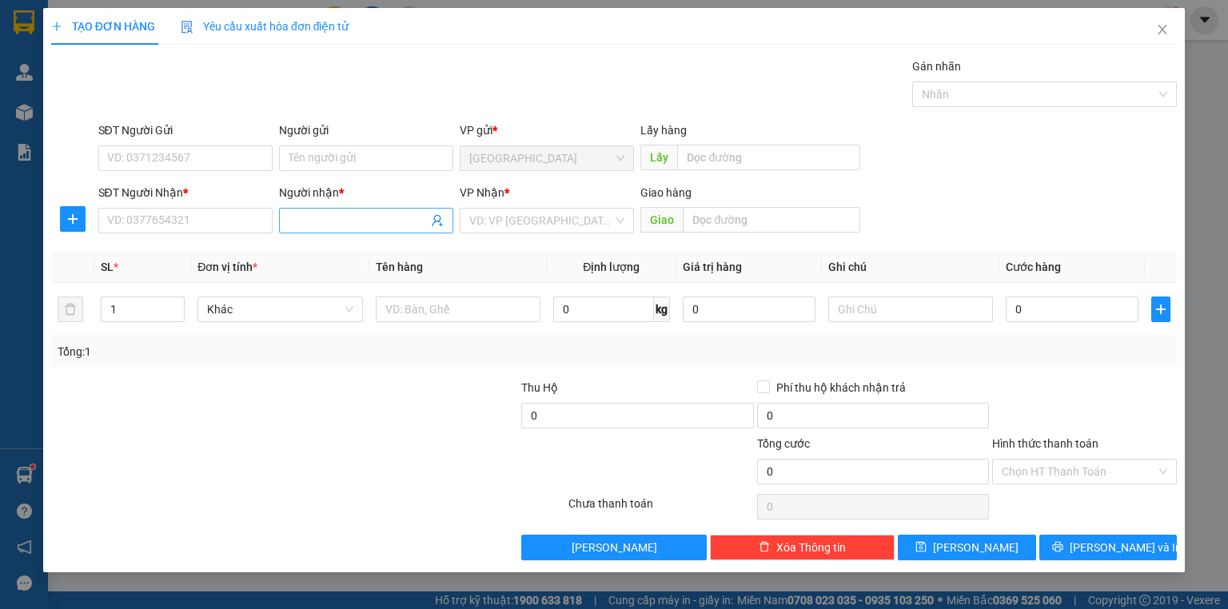
click at [311, 227] on input "Người nhận *" at bounding box center [358, 221] width 139 height 18
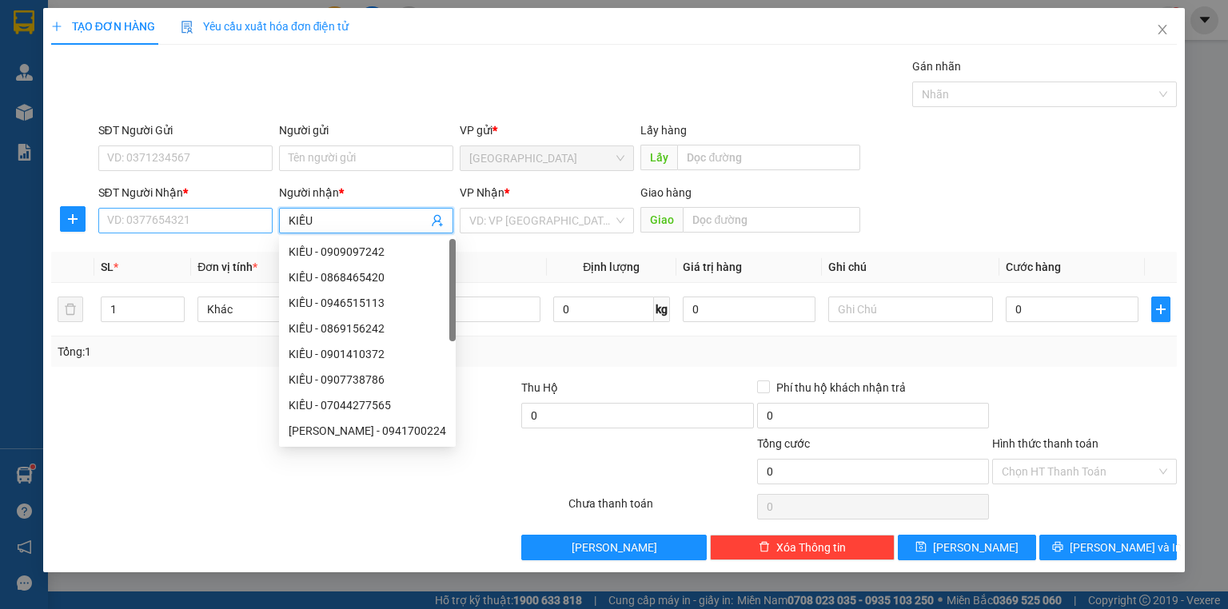
type input "KIỀU"
click at [233, 217] on input "SĐT Người Nhận *" at bounding box center [185, 221] width 174 height 26
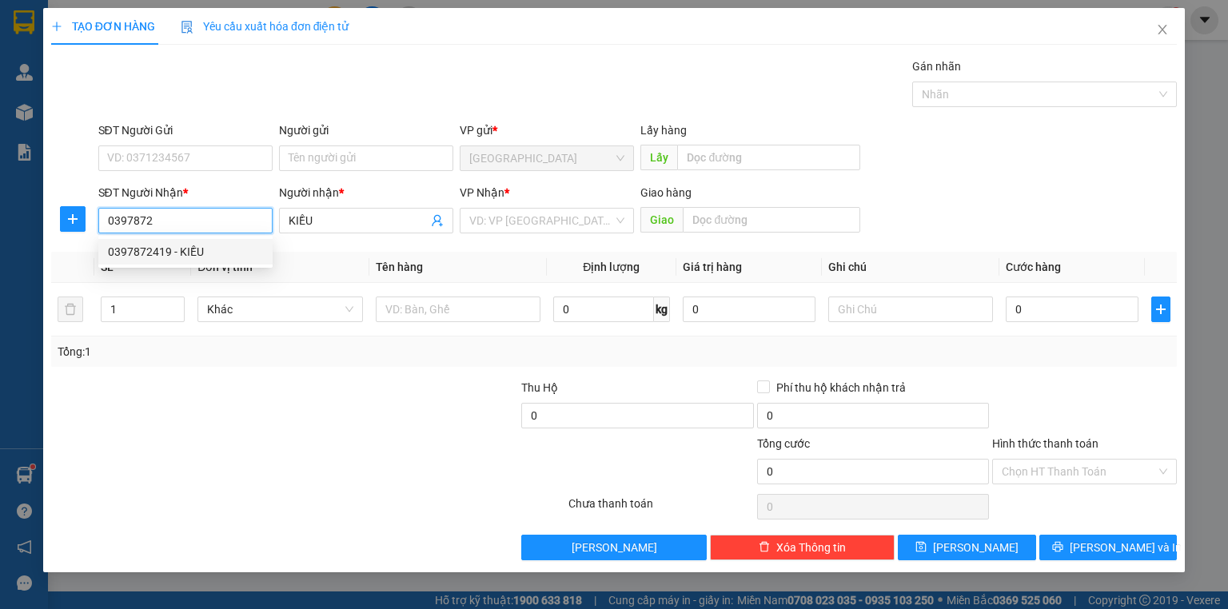
click at [216, 246] on div "0397872419 - KIỀU" at bounding box center [185, 252] width 155 height 18
type input "0397872419"
type input "30.000"
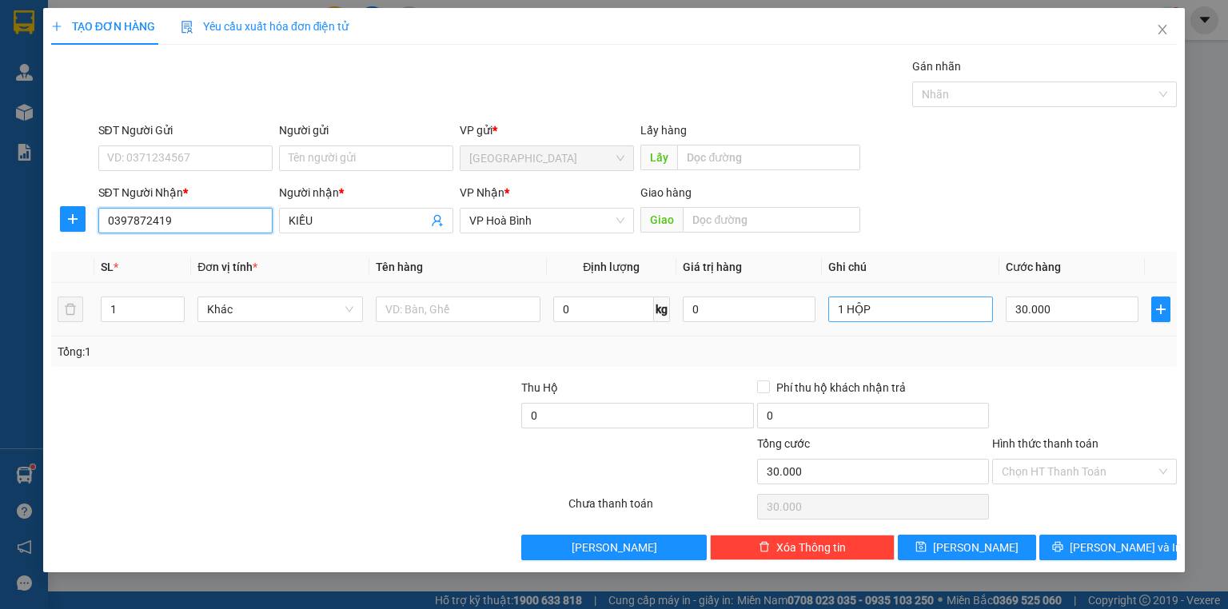
type input "0397872419"
click at [875, 312] on input "1 HỘP" at bounding box center [910, 310] width 165 height 26
type input "1 BAO"
click at [1054, 313] on input "30.000" at bounding box center [1072, 310] width 133 height 26
type input "0"
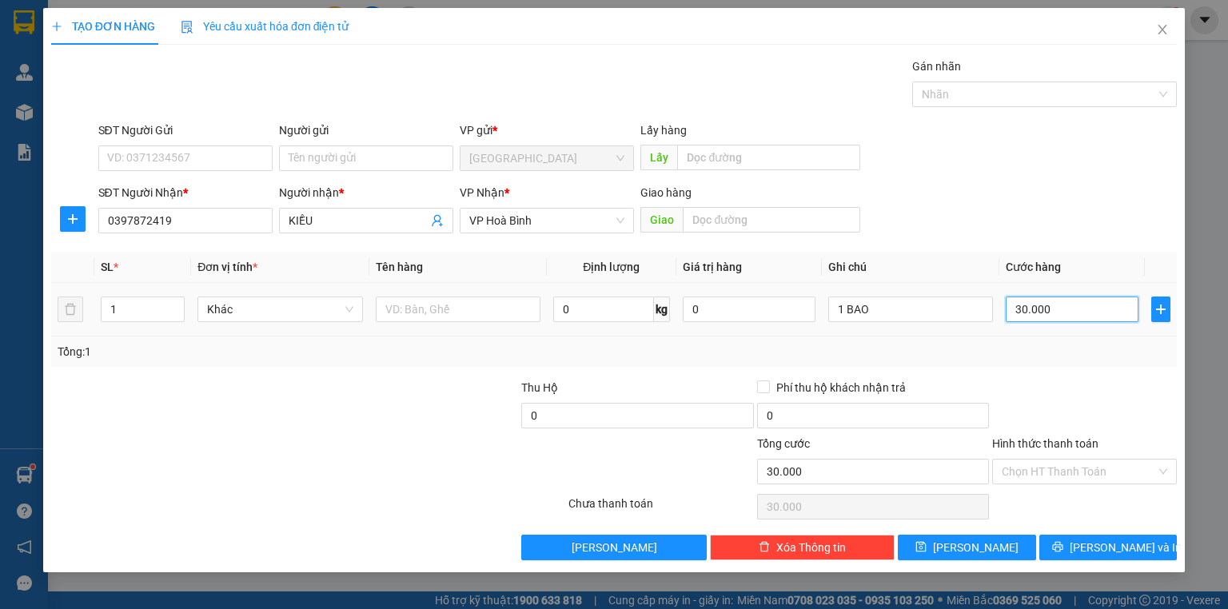
type input "0"
type input "5"
type input "05"
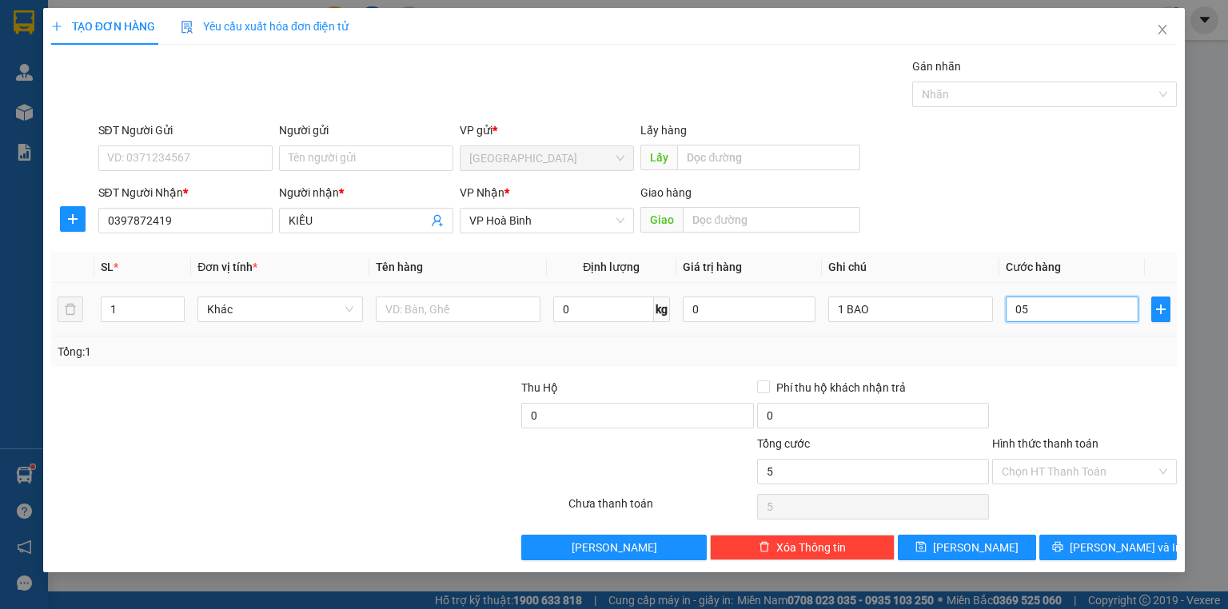
type input "50"
type input "050"
type input "50.000"
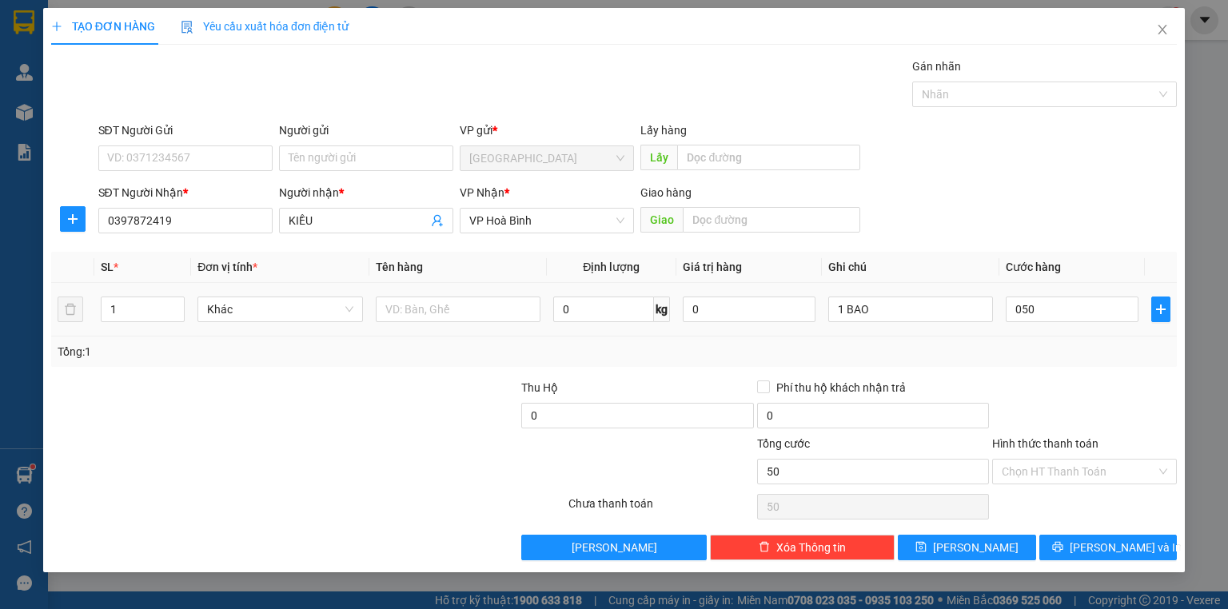
type input "50.000"
click at [1065, 376] on div "Transit Pickup Surcharge Ids Transit Deliver Surcharge Ids Transit Deliver Surc…" at bounding box center [614, 309] width 1126 height 503
click at [1054, 438] on label "Hình thức thanh toán" at bounding box center [1045, 443] width 106 height 13
click at [1054, 460] on input "Hình thức thanh toán" at bounding box center [1079, 472] width 154 height 24
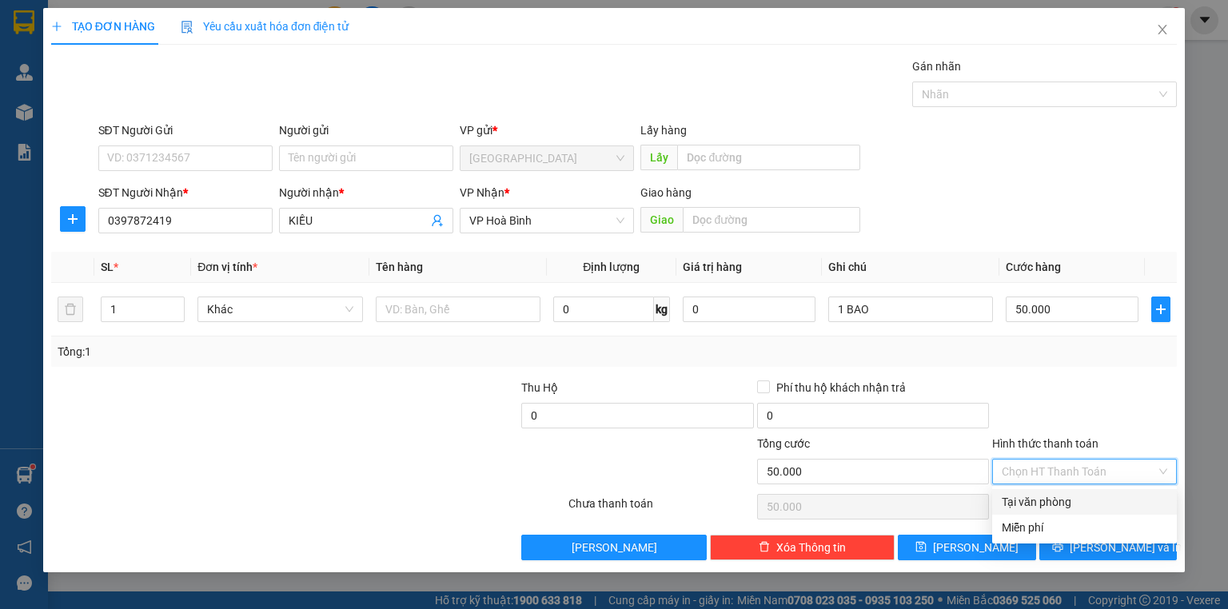
click at [1059, 498] on div "Tại văn phòng" at bounding box center [1084, 502] width 165 height 18
type input "0"
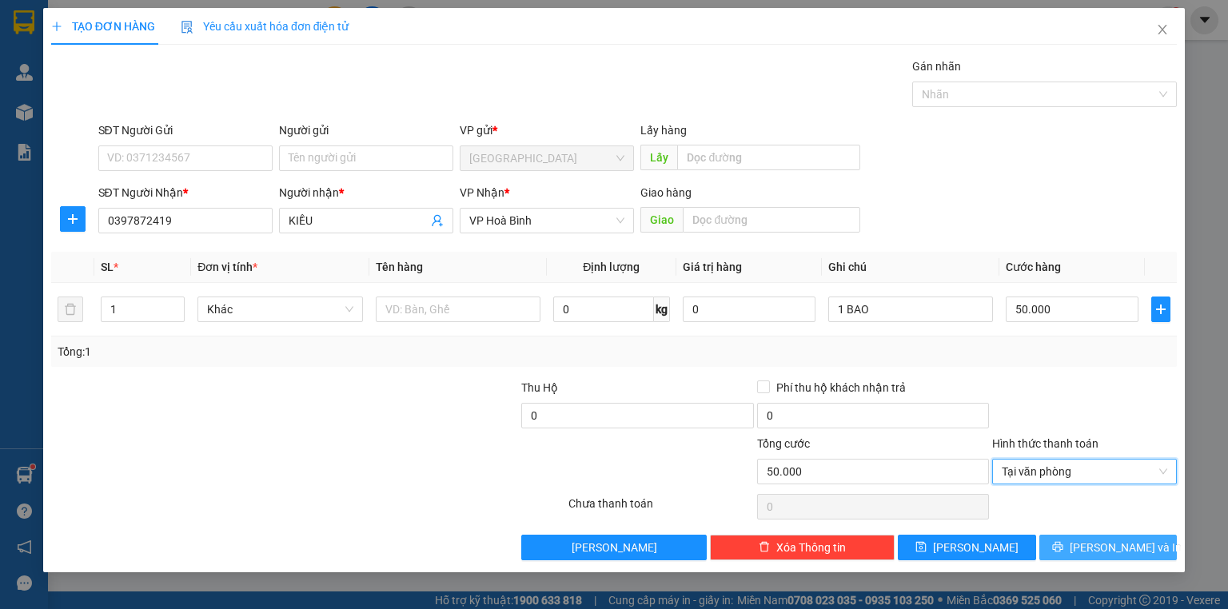
click at [1099, 553] on span "[PERSON_NAME] và In" at bounding box center [1126, 548] width 112 height 18
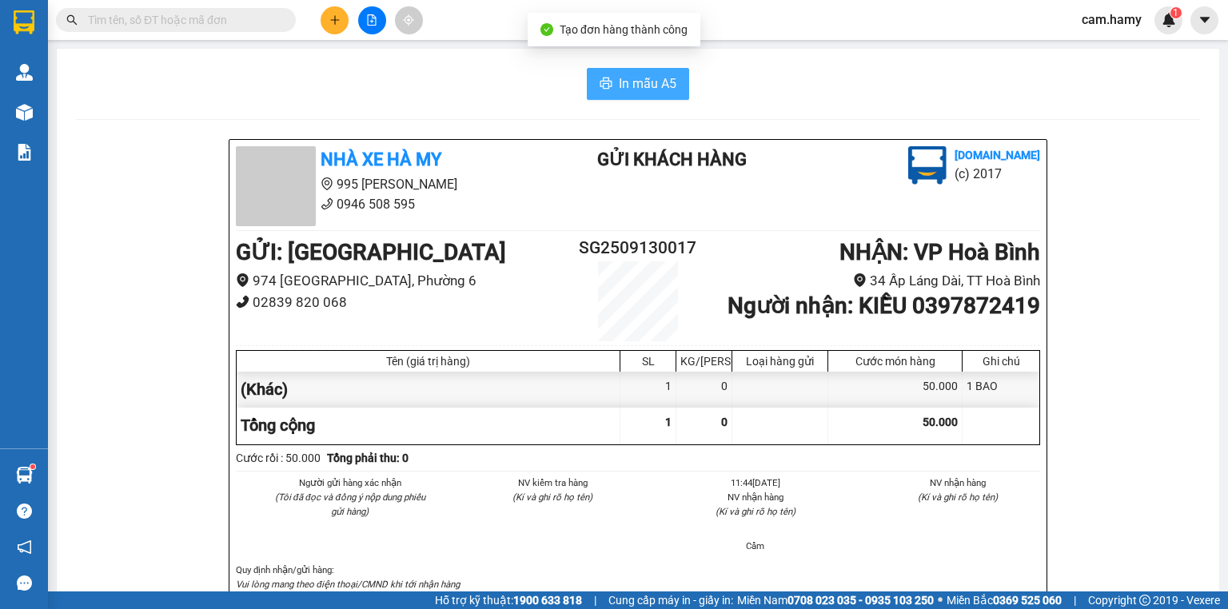
click at [620, 89] on span "In mẫu A5" at bounding box center [648, 84] width 58 height 20
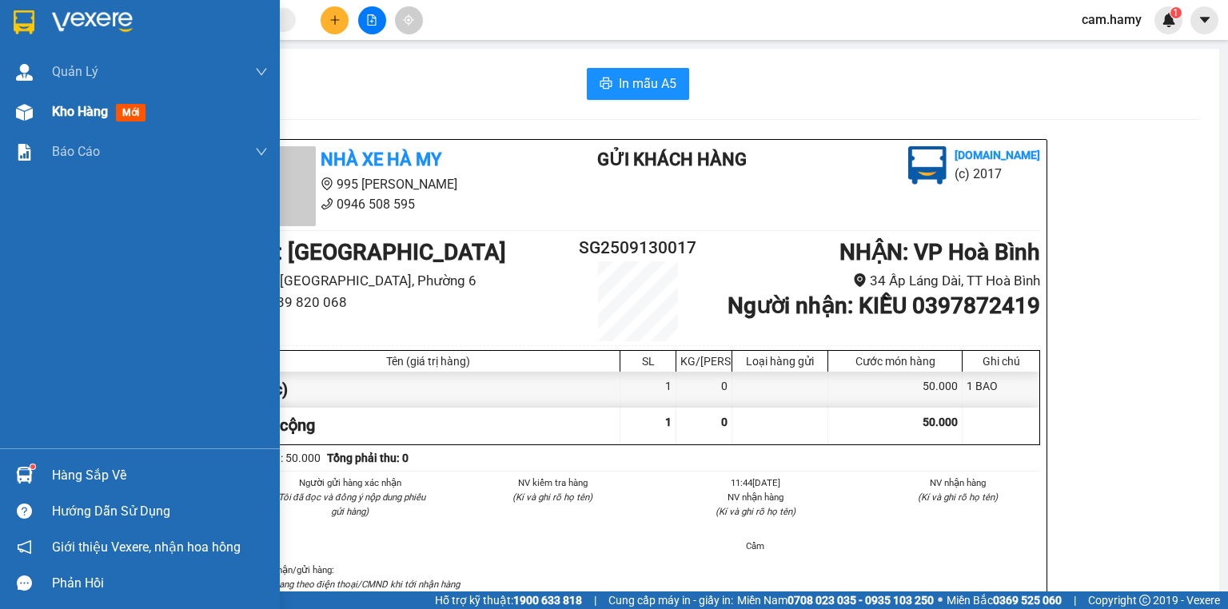
click at [26, 106] on img at bounding box center [24, 112] width 17 height 17
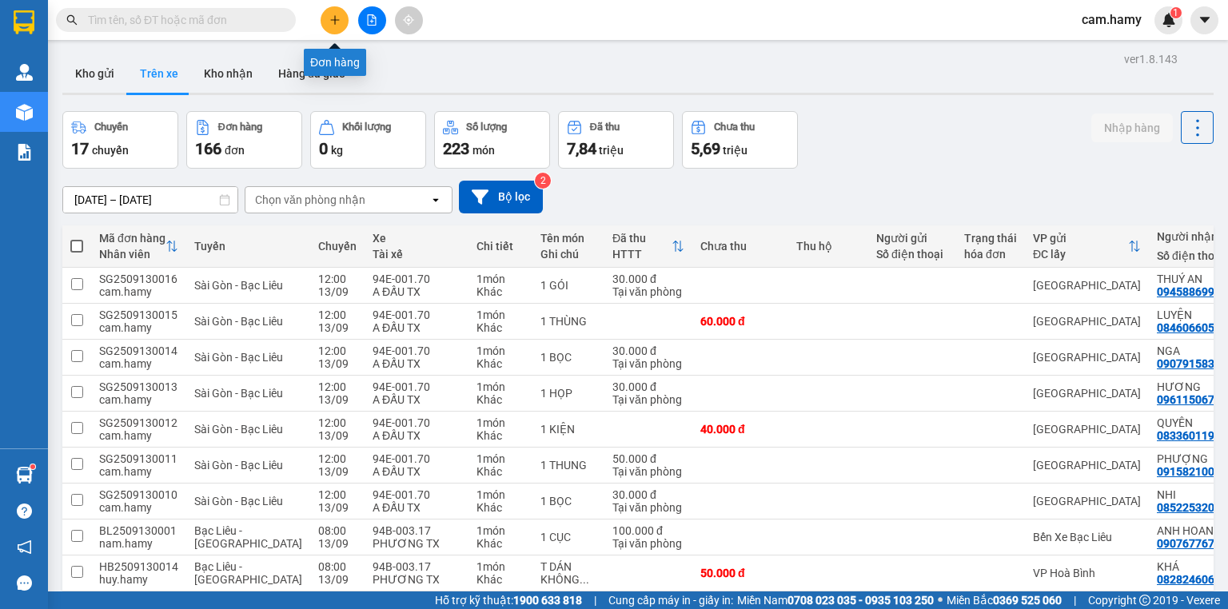
click at [331, 15] on icon "plus" at bounding box center [334, 19] width 11 height 11
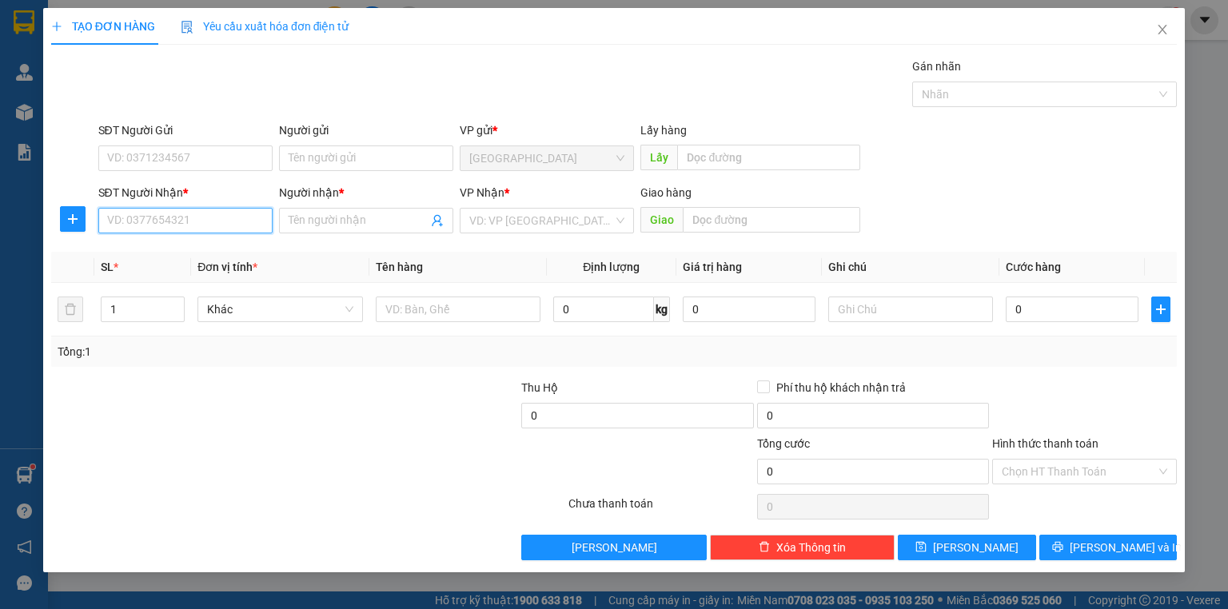
click at [198, 218] on input "SĐT Người Nhận *" at bounding box center [185, 221] width 174 height 26
click at [213, 252] on div "0834597947 - THUÝ" at bounding box center [185, 252] width 155 height 18
type input "0834597947"
type input "THUÝ"
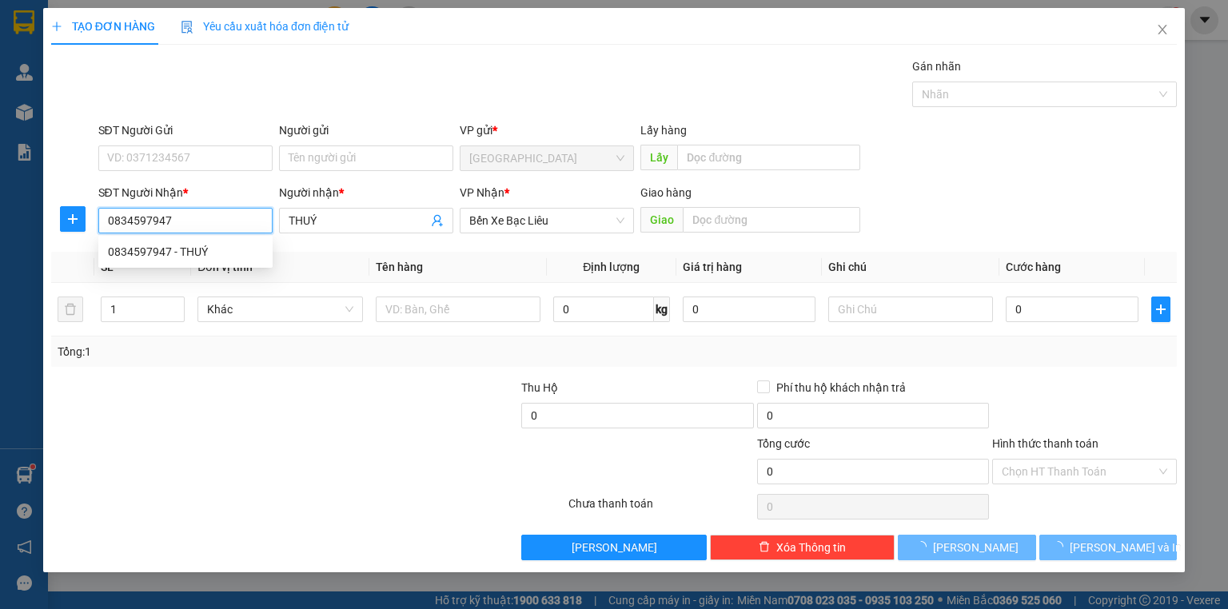
type input "190.000"
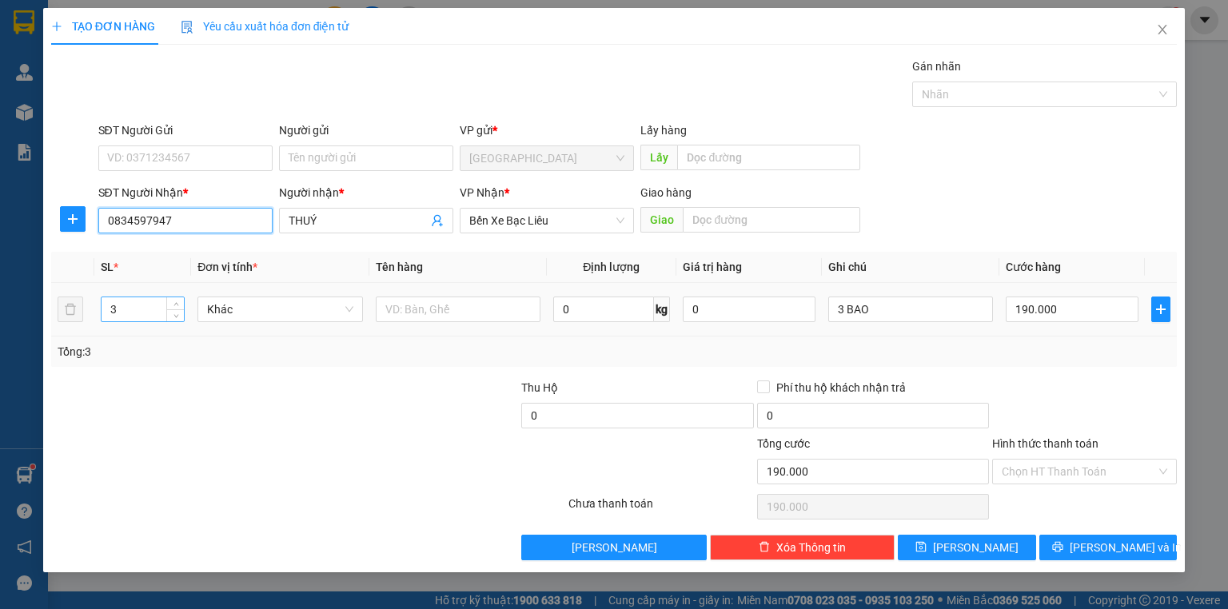
type input "0834597947"
click at [120, 314] on input "3" at bounding box center [143, 309] width 82 height 24
type input "8"
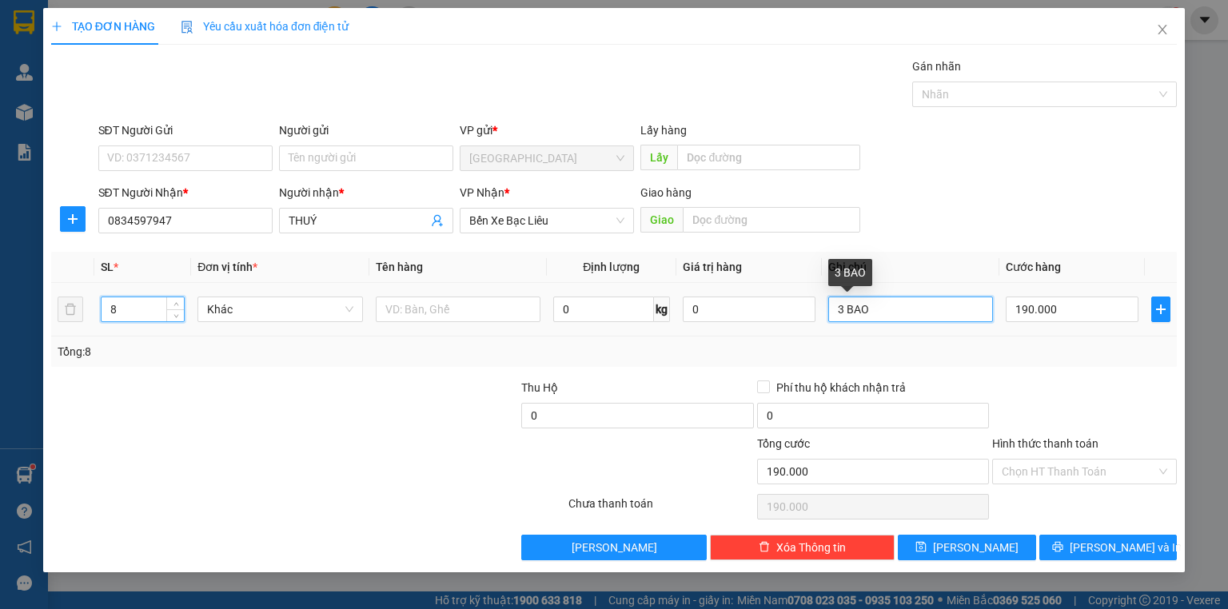
click at [877, 313] on input "3 BAO" at bounding box center [910, 310] width 165 height 26
type input "0"
type input "3"
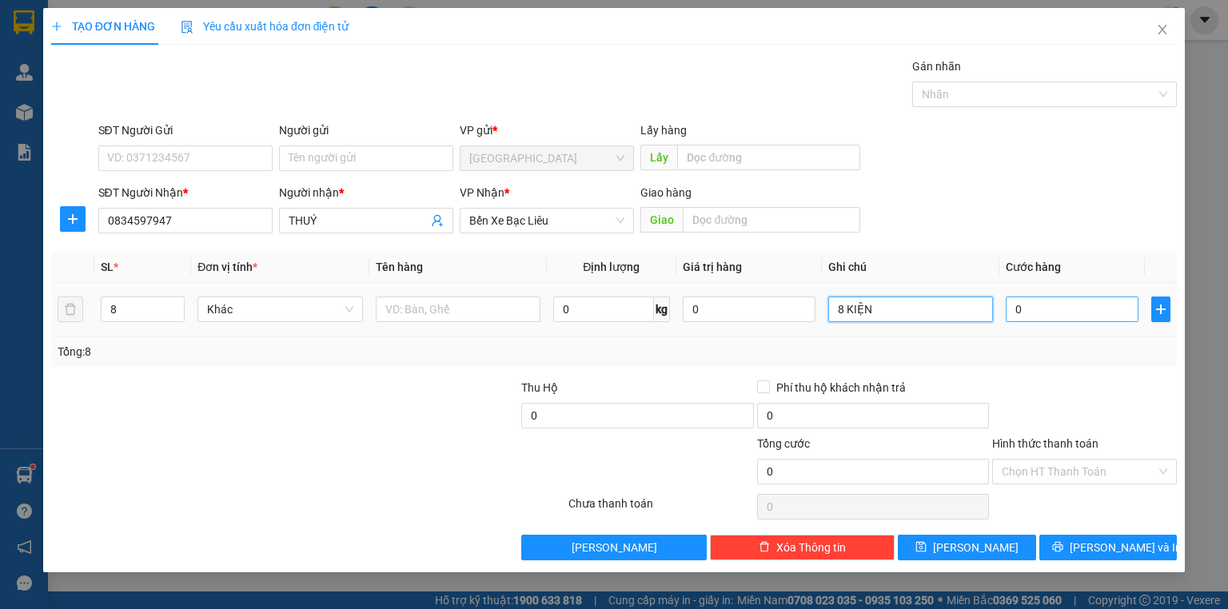
type input "8 KIỆN"
click at [1046, 311] on input "0" at bounding box center [1072, 310] width 133 height 26
type input "5"
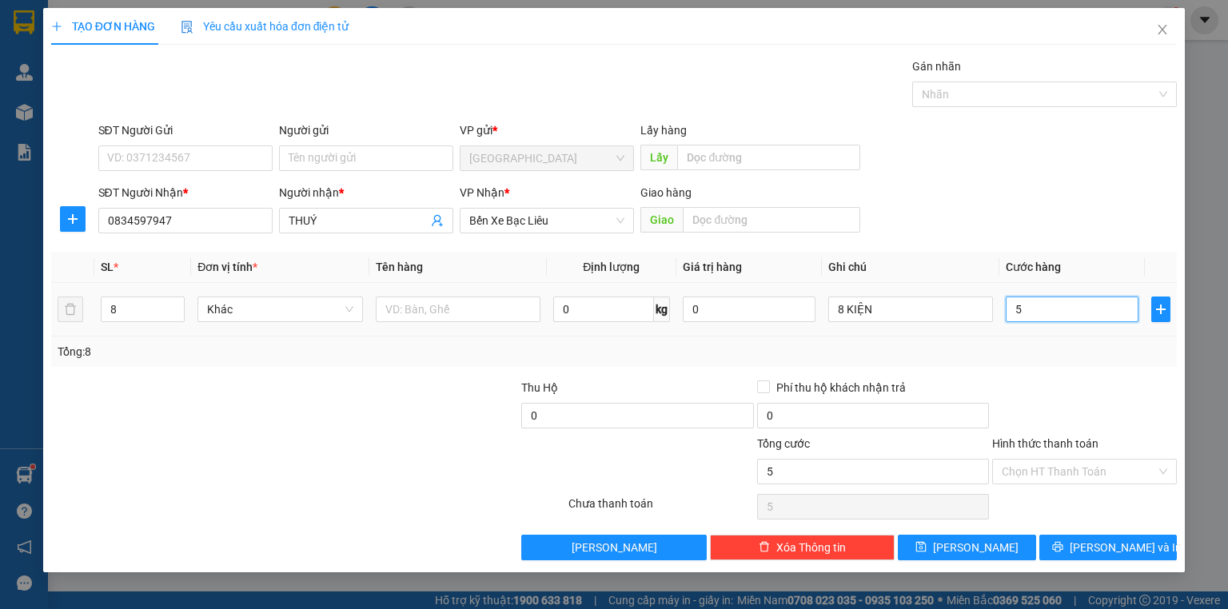
type input "56"
type input "560"
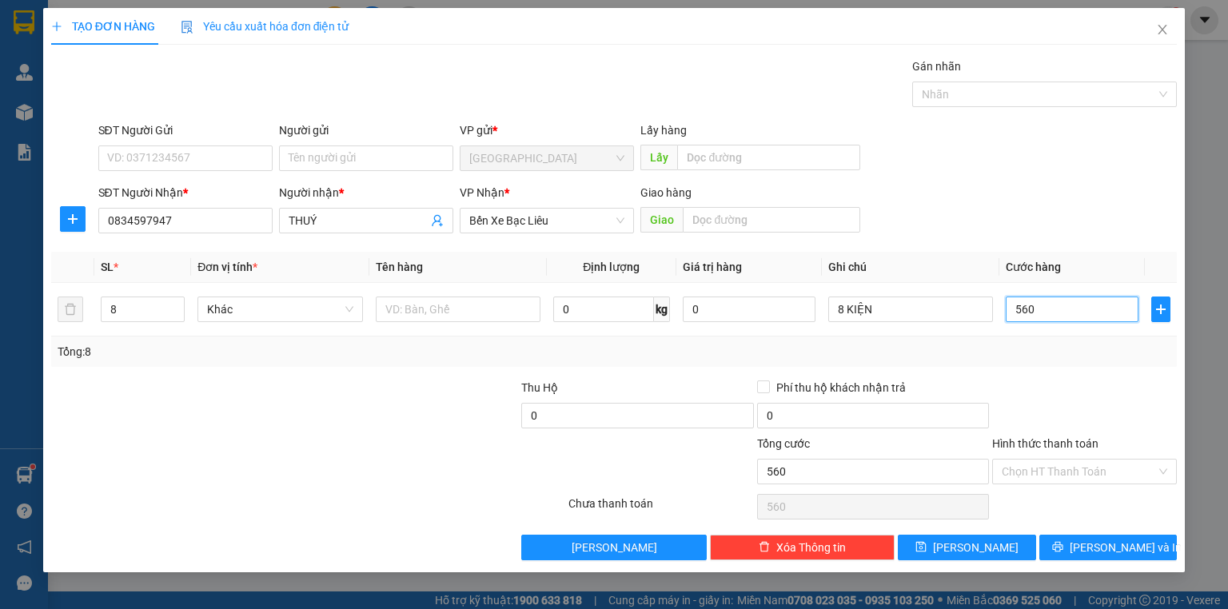
type input "560"
type input "560.000"
click at [1050, 374] on div "Transit Pickup Surcharge Ids Transit Deliver Surcharge Ids Transit Deliver Surc…" at bounding box center [614, 309] width 1126 height 503
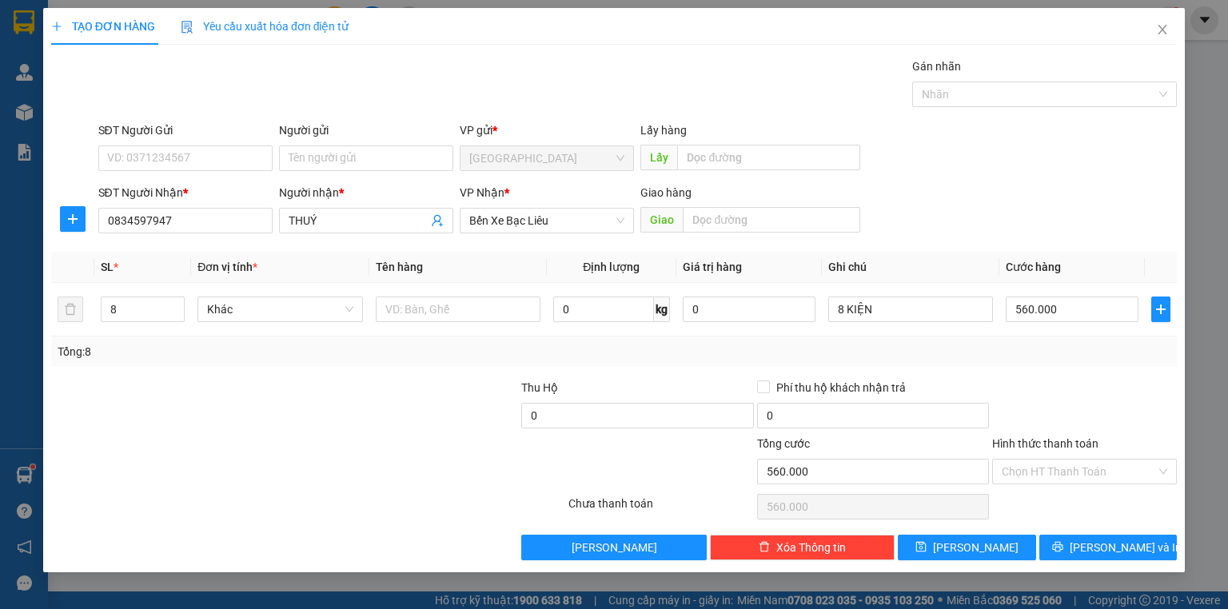
click at [1062, 440] on label "Hình thức thanh toán" at bounding box center [1045, 443] width 106 height 13
click at [1062, 460] on input "Hình thức thanh toán" at bounding box center [1079, 472] width 154 height 24
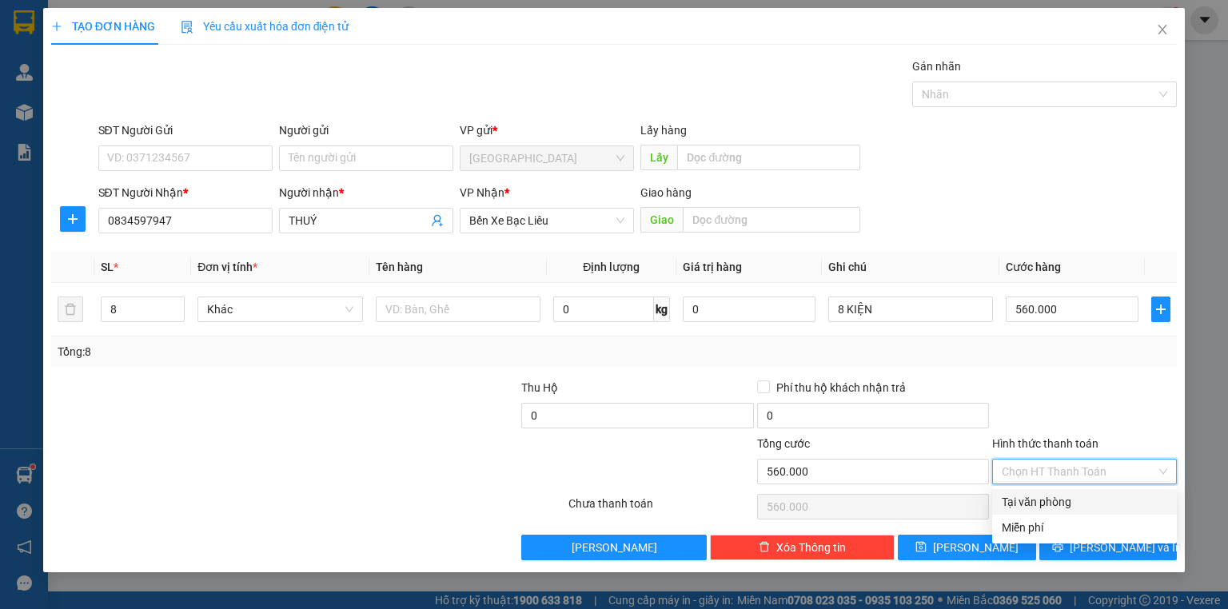
click at [1054, 496] on div "Tại văn phòng" at bounding box center [1084, 502] width 165 height 18
type input "0"
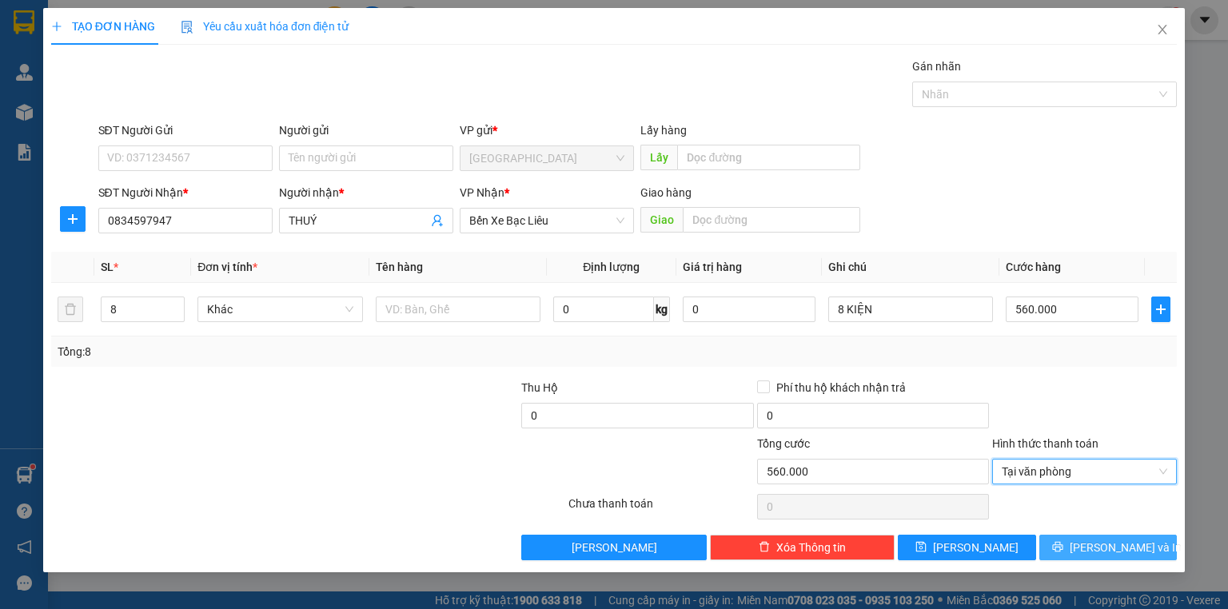
click at [1075, 547] on button "[PERSON_NAME] và In" at bounding box center [1108, 548] width 138 height 26
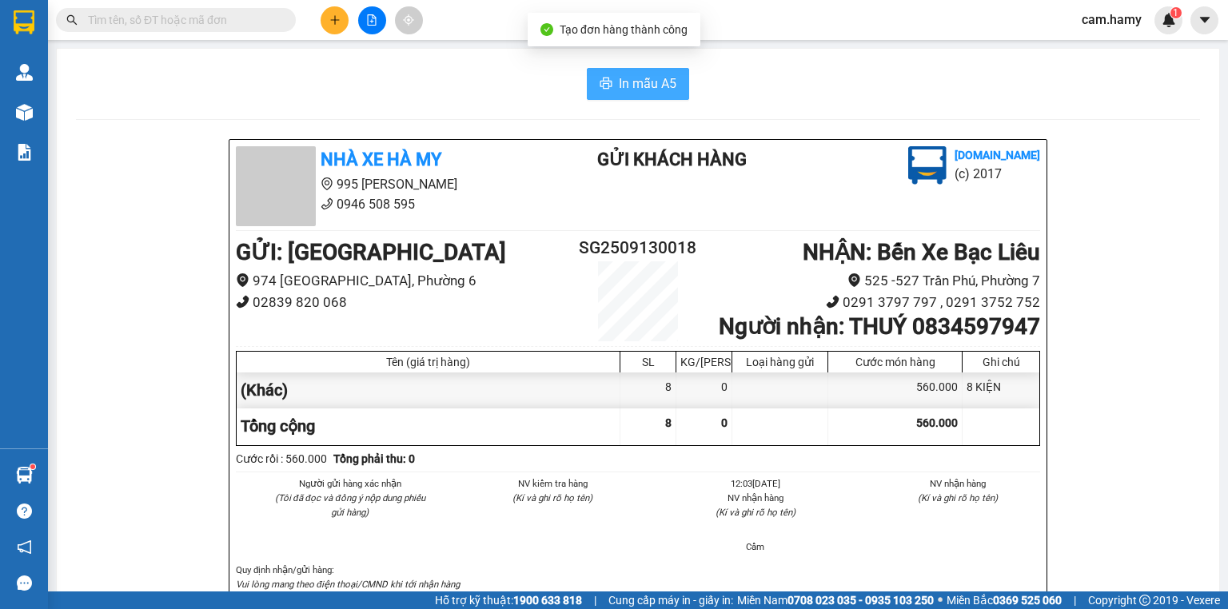
click at [659, 83] on span "In mẫu A5" at bounding box center [648, 84] width 58 height 20
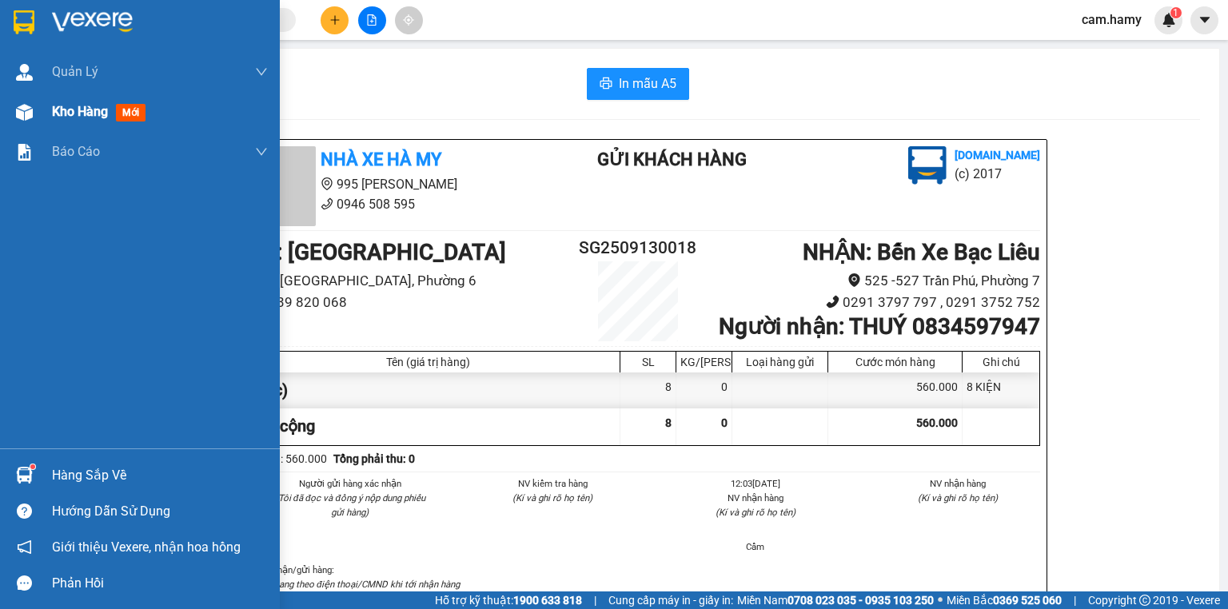
click at [70, 122] on div "Kho hàng mới" at bounding box center [160, 112] width 216 height 40
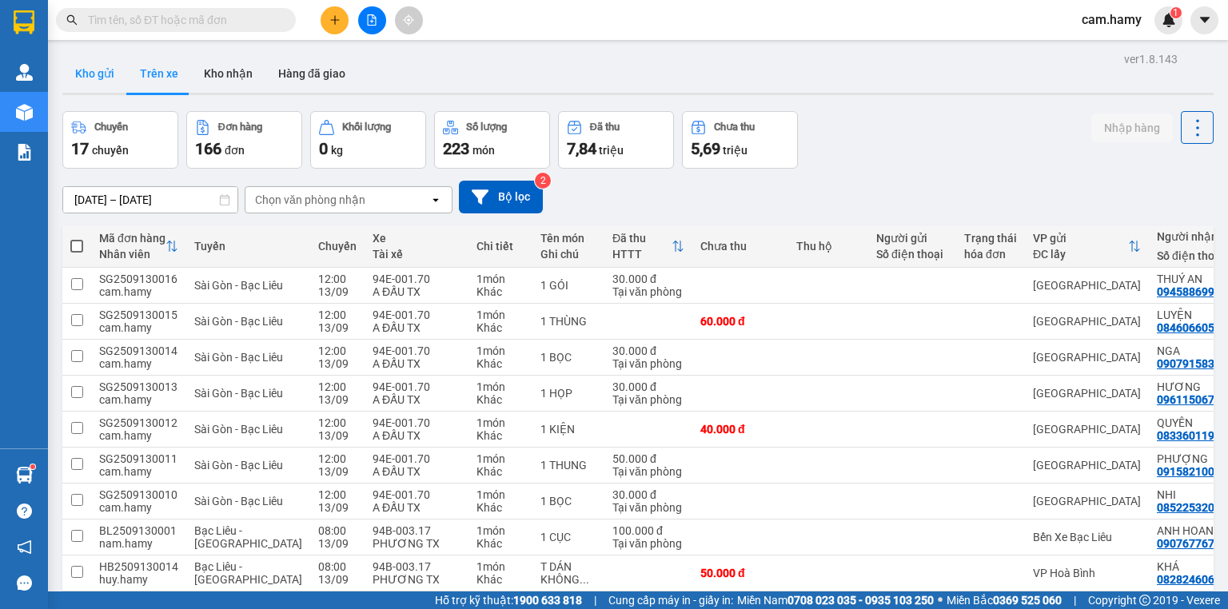
click at [102, 73] on button "Kho gửi" at bounding box center [94, 73] width 65 height 38
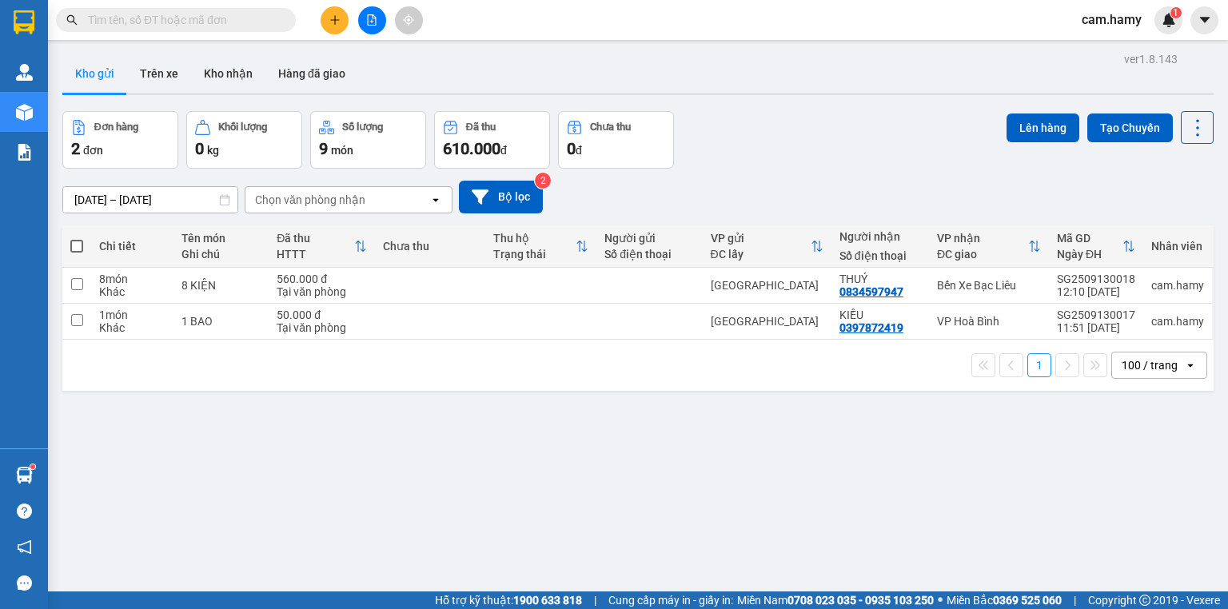
click at [172, 20] on input "text" at bounding box center [182, 20] width 189 height 18
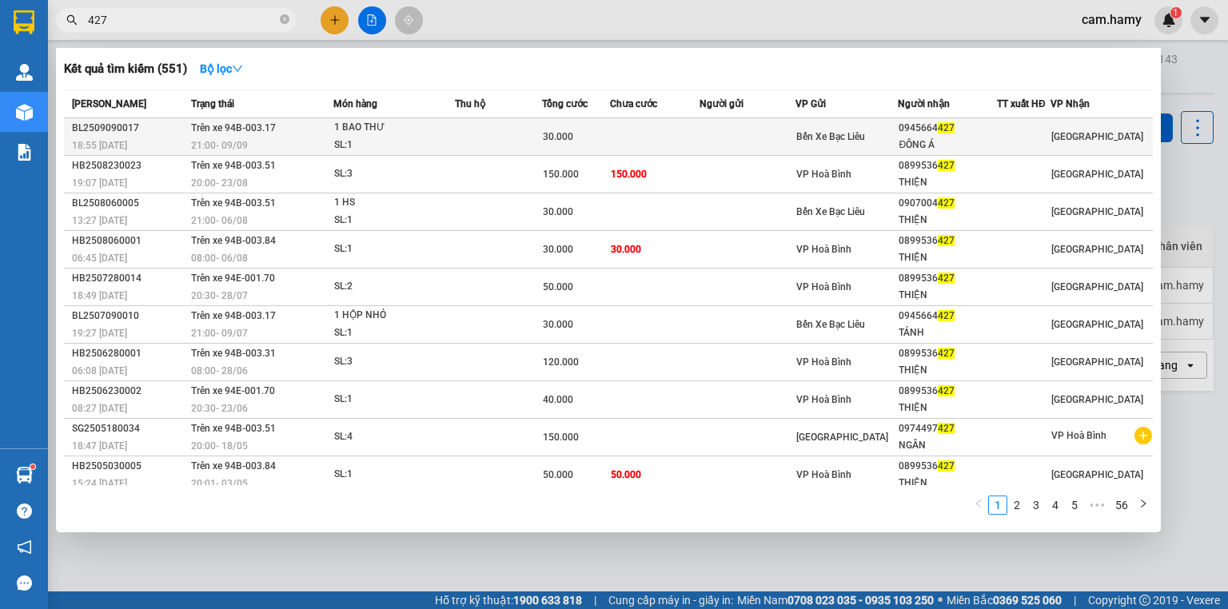
type input "427"
click at [288, 140] on div "21:00 [DATE]" at bounding box center [262, 146] width 142 height 18
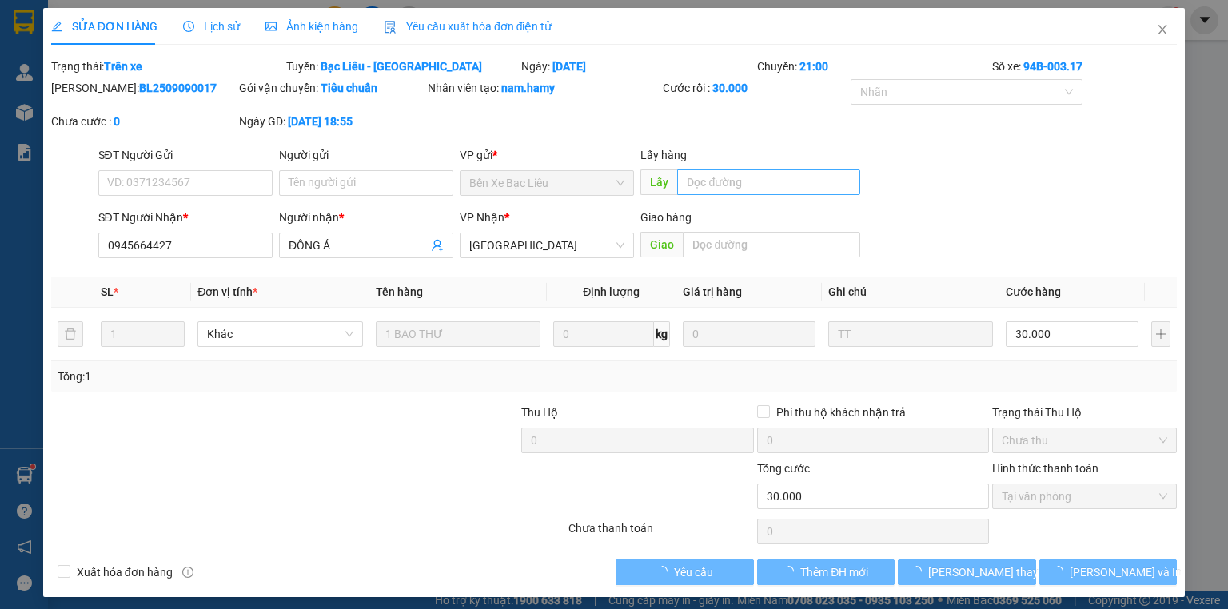
type input "0945664427"
type input "ĐÔNG Á"
type input "30.000"
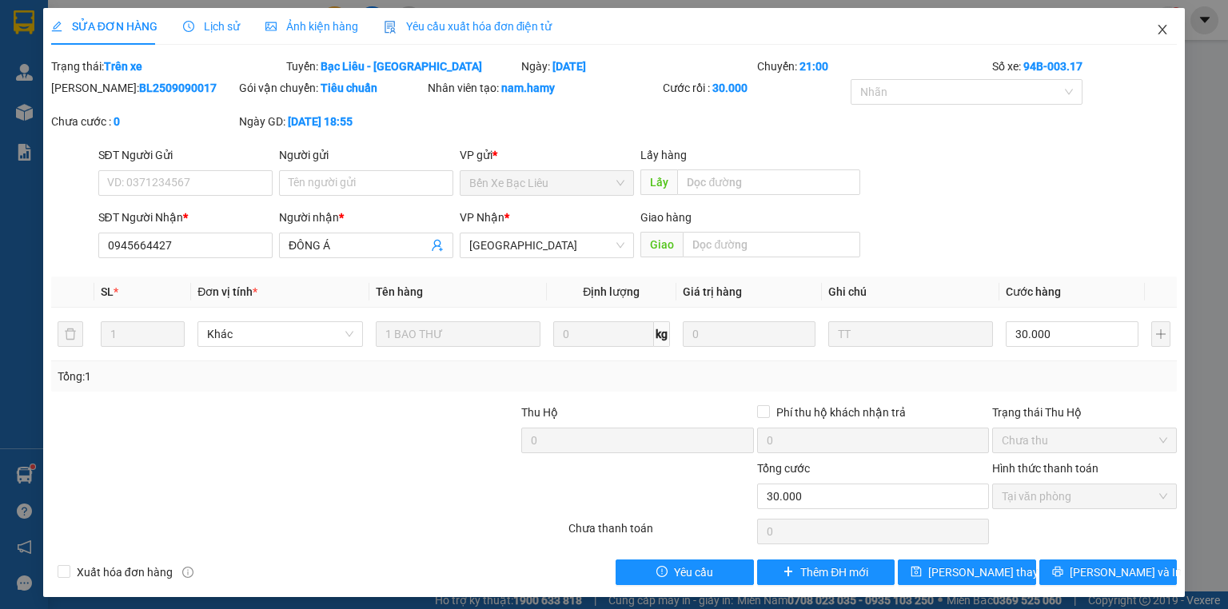
click at [1156, 26] on icon "close" at bounding box center [1162, 29] width 13 height 13
